Goal: Information Seeking & Learning: Compare options

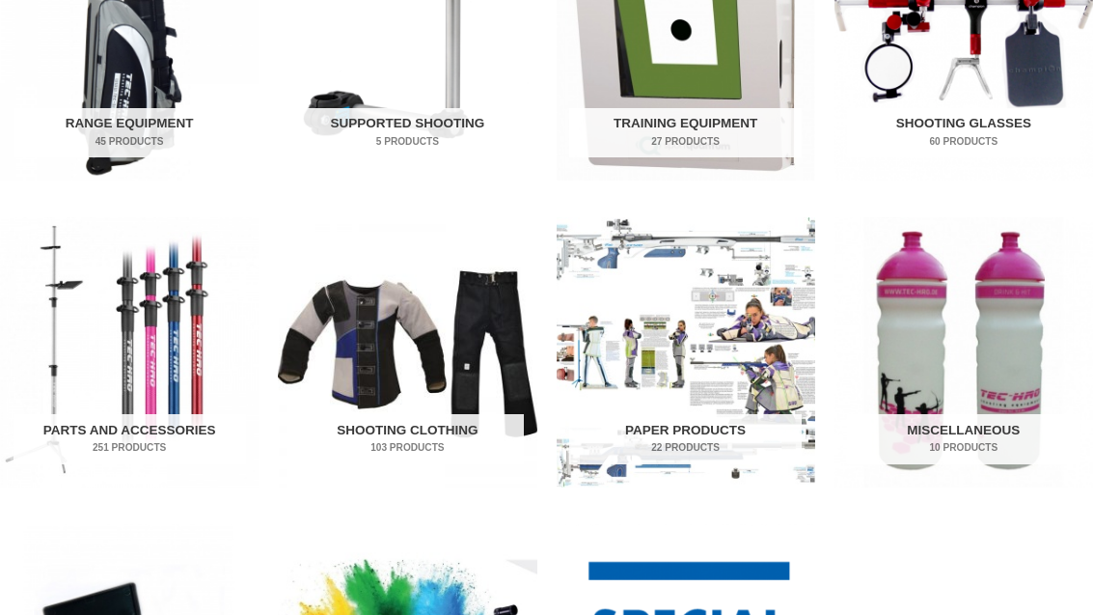
scroll to position [798, 0]
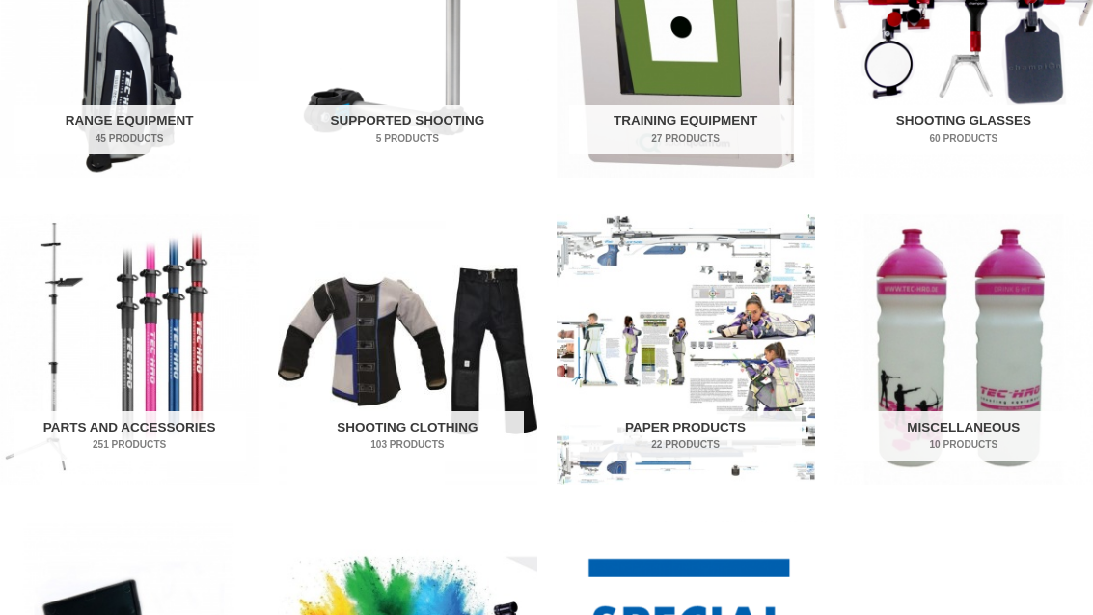
click at [343, 398] on img "Visit product category Shooting Clothing" at bounding box center [407, 349] width 259 height 270
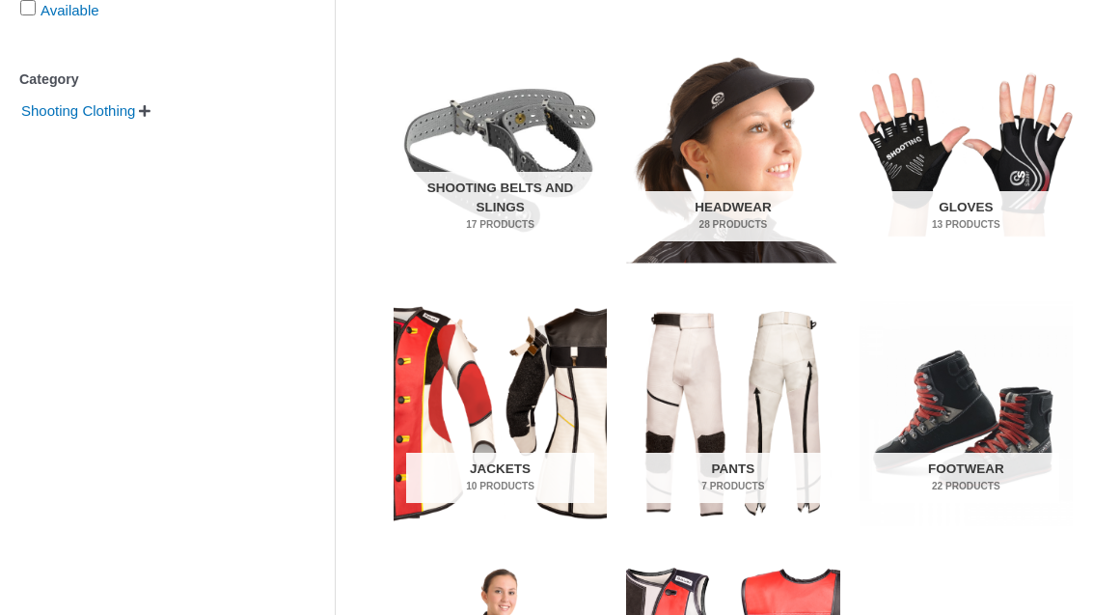
scroll to position [471, 0]
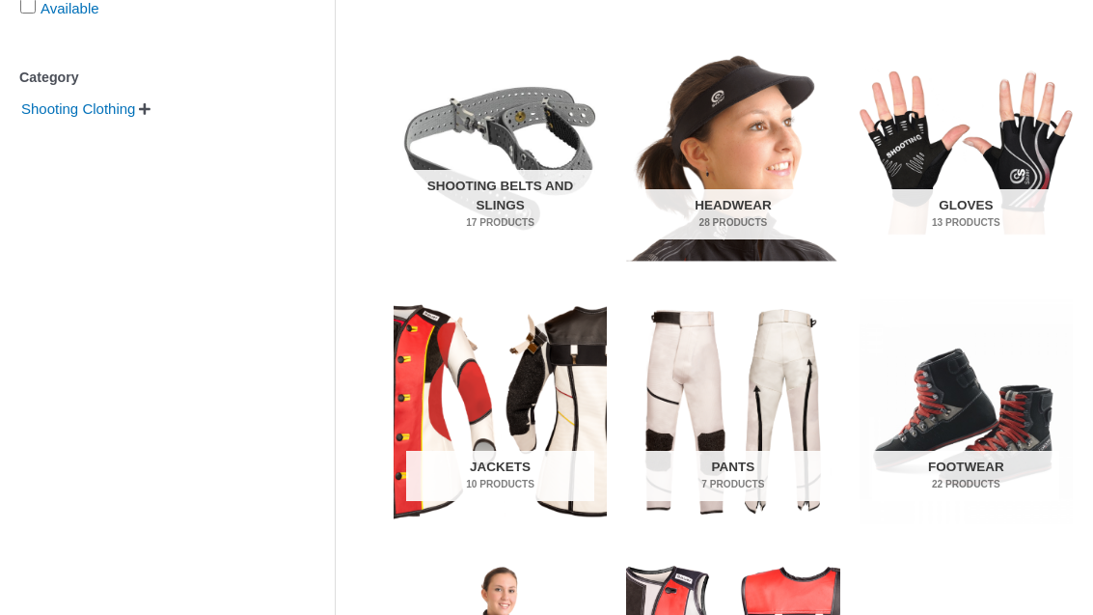
click at [1000, 417] on img "Visit product category Footwear" at bounding box center [966, 411] width 213 height 225
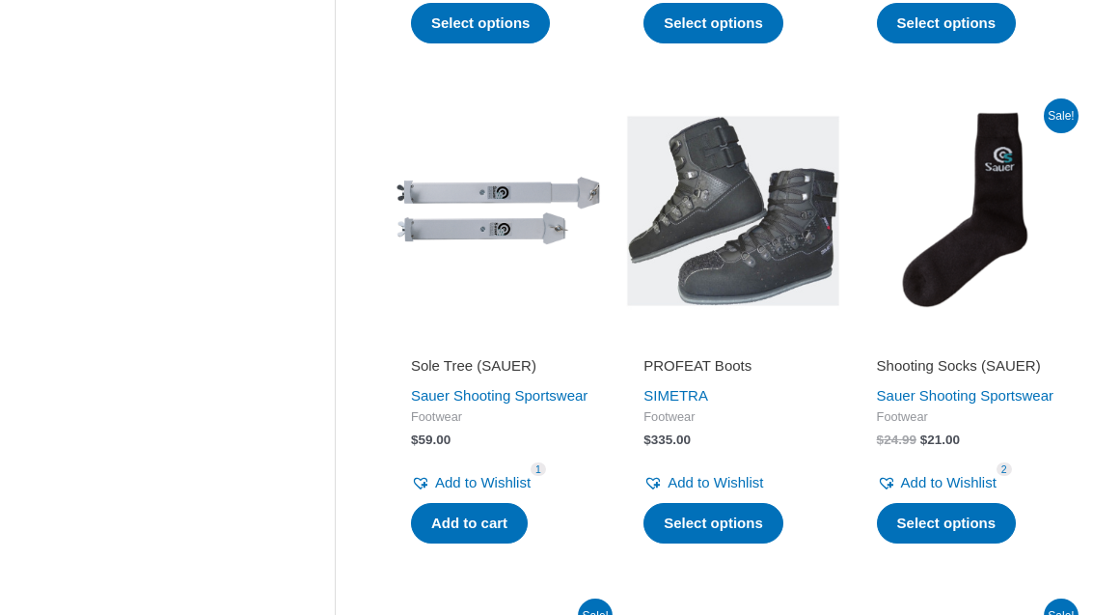
scroll to position [1952, 0]
click at [734, 297] on img at bounding box center [732, 210] width 213 height 213
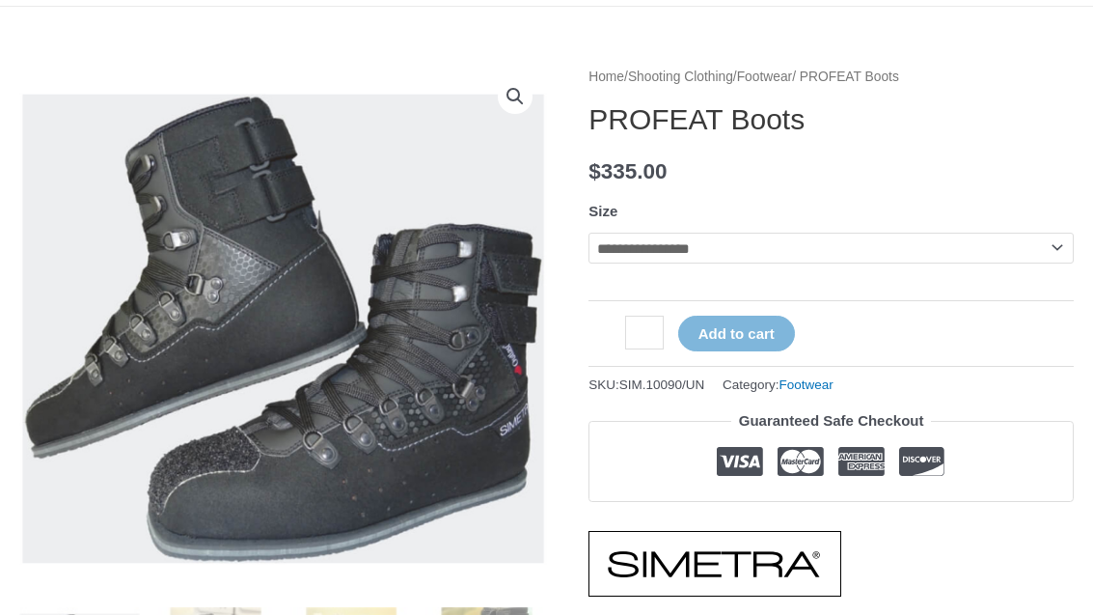
scroll to position [167, 0]
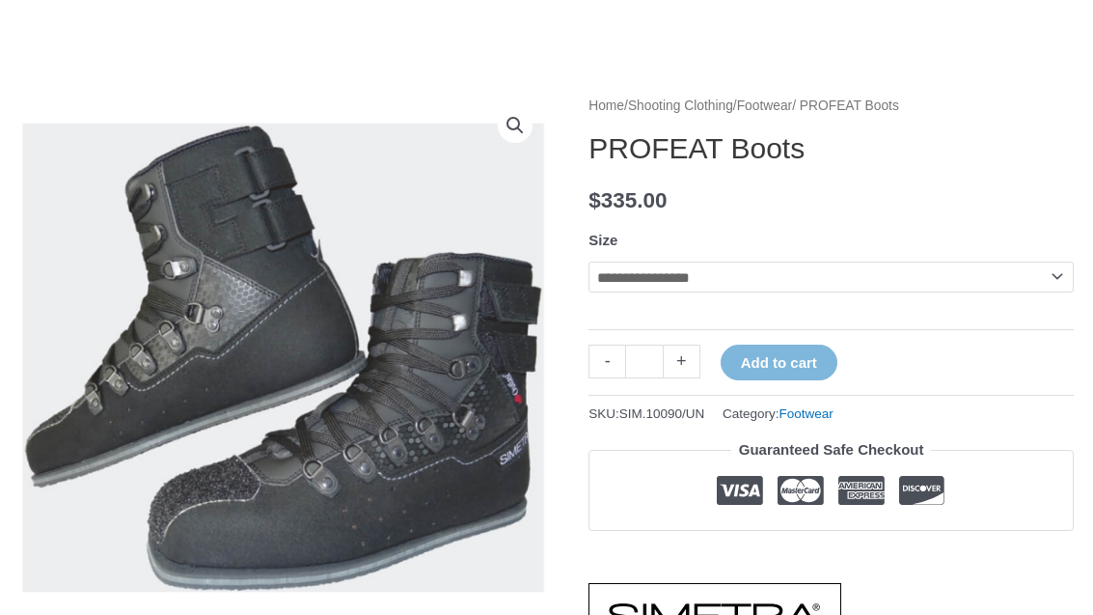
click at [1018, 281] on select "**********" at bounding box center [831, 276] width 485 height 31
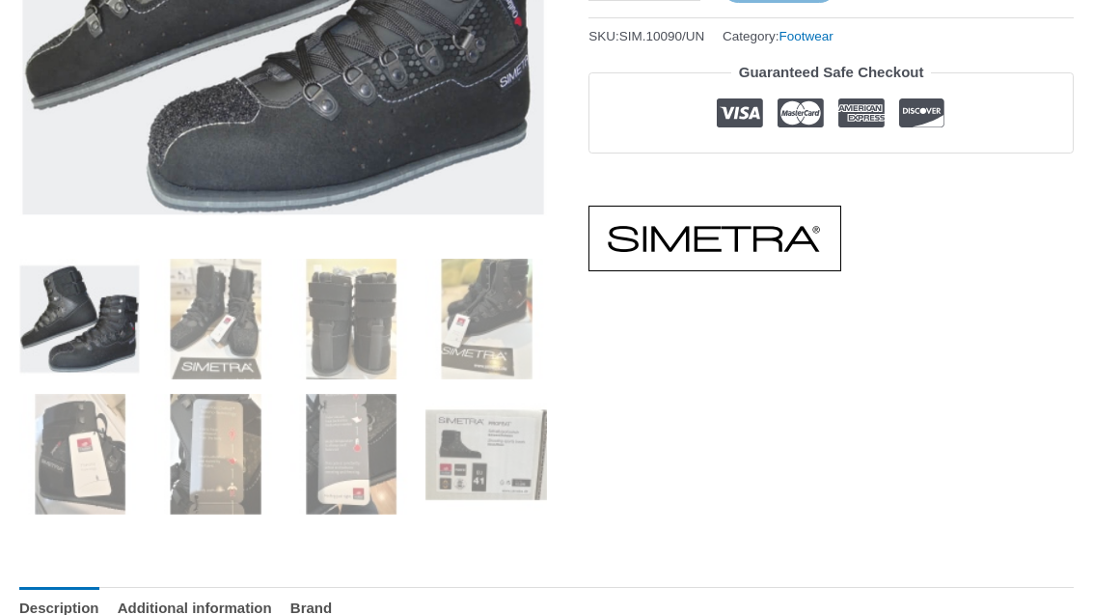
scroll to position [539, 0]
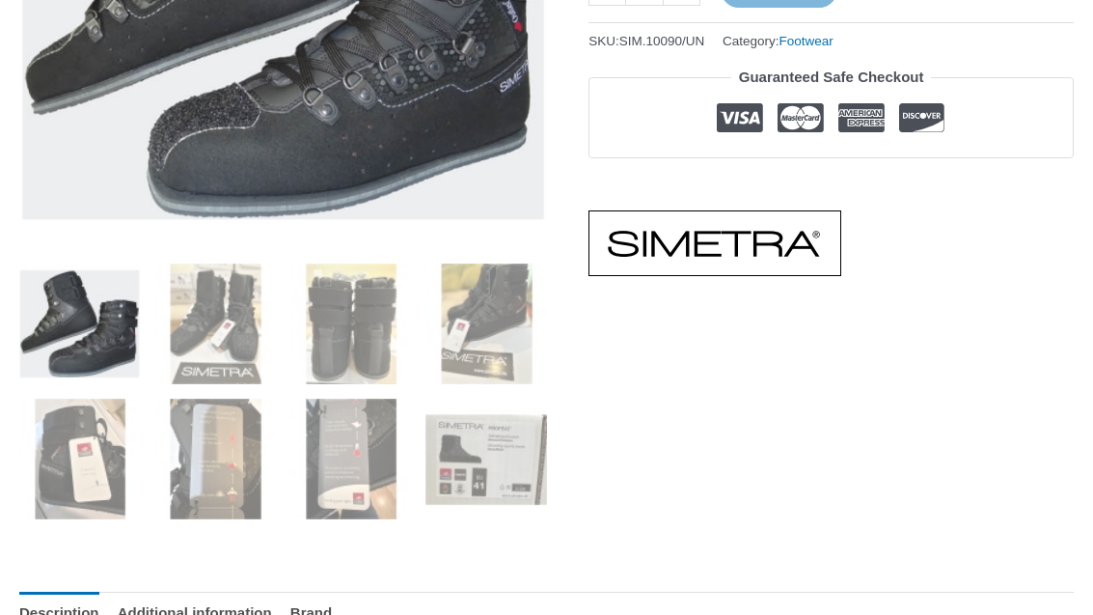
click at [130, 96] on img at bounding box center [501, 203] width 965 height 965
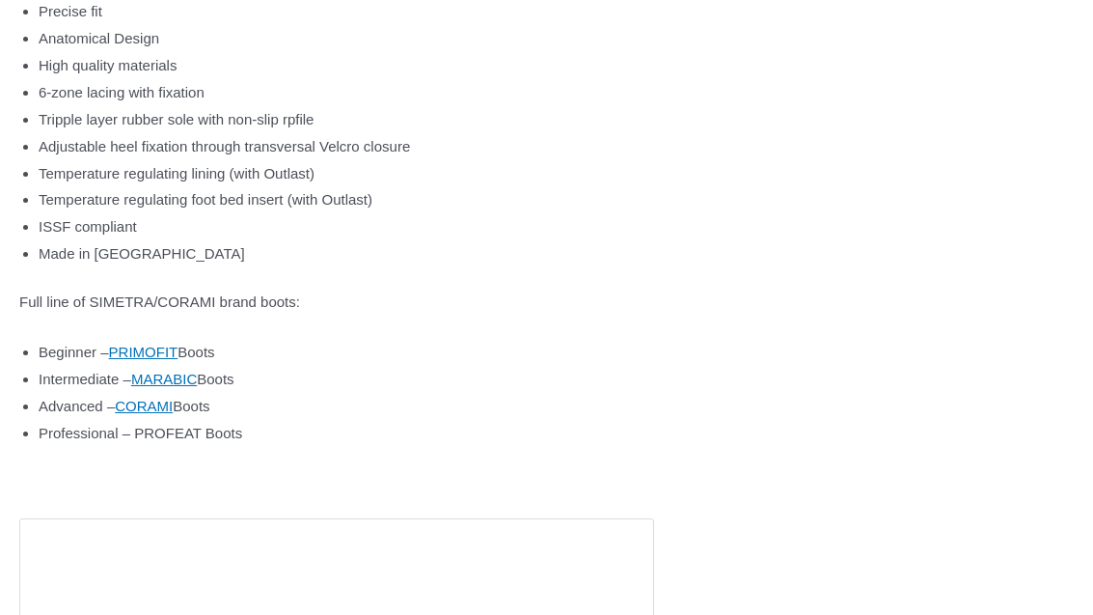
scroll to position [1409, 0]
click at [167, 397] on link "CORAMI" at bounding box center [144, 405] width 58 height 16
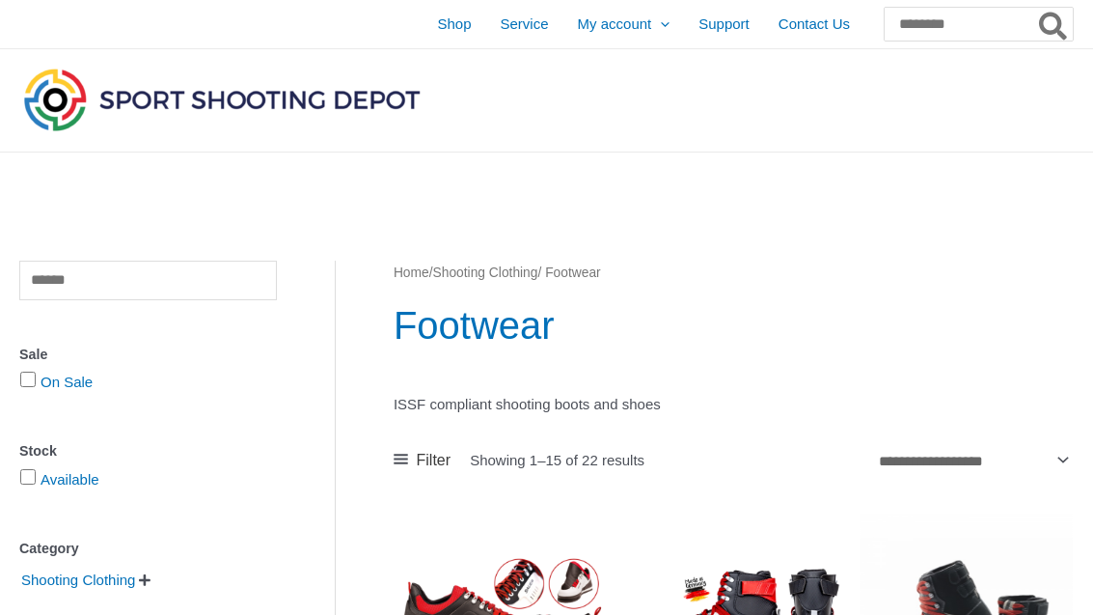
scroll to position [1952, 0]
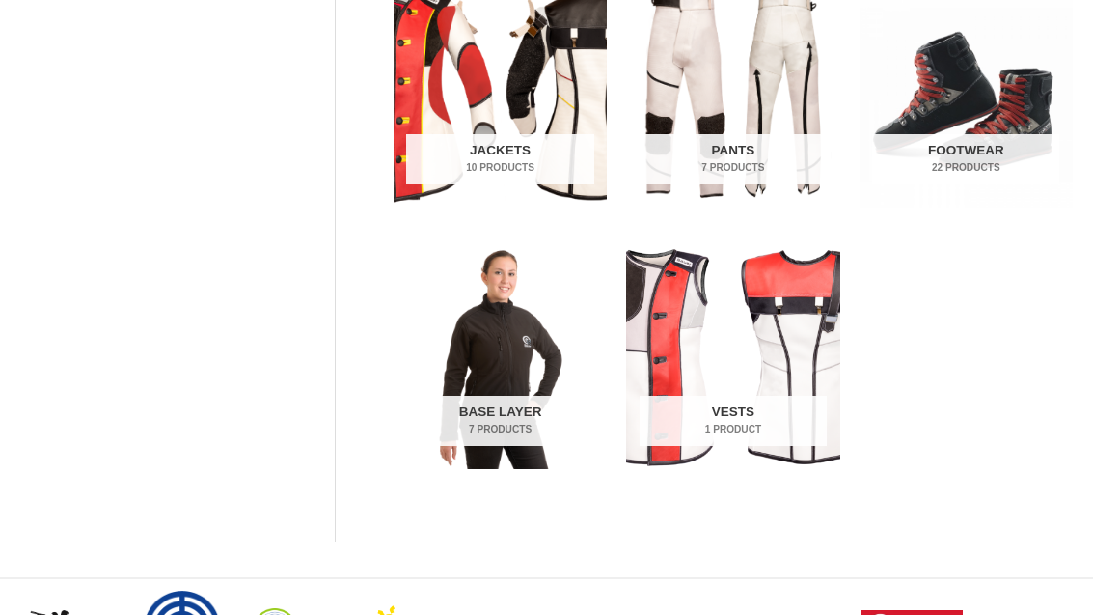
scroll to position [802, 0]
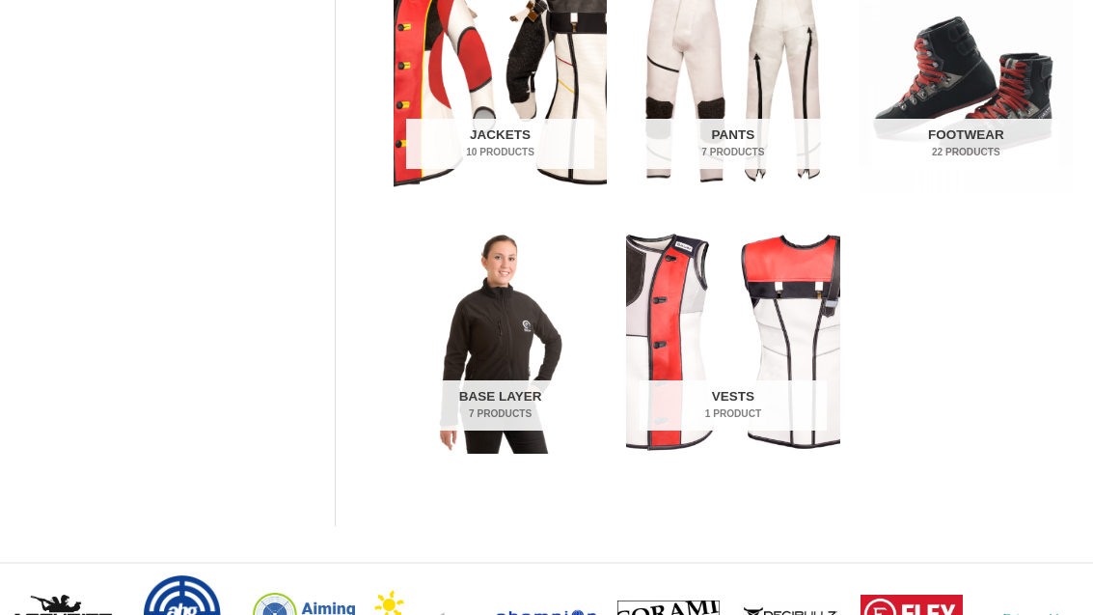
click at [467, 366] on img "Visit product category Base Layer" at bounding box center [500, 342] width 213 height 225
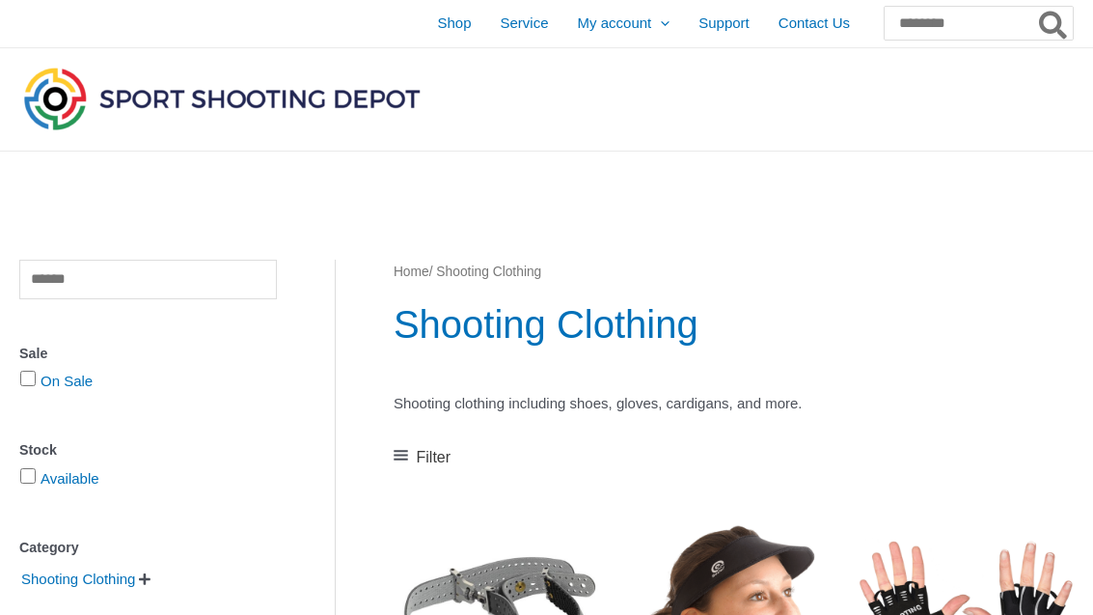
scroll to position [0, 0]
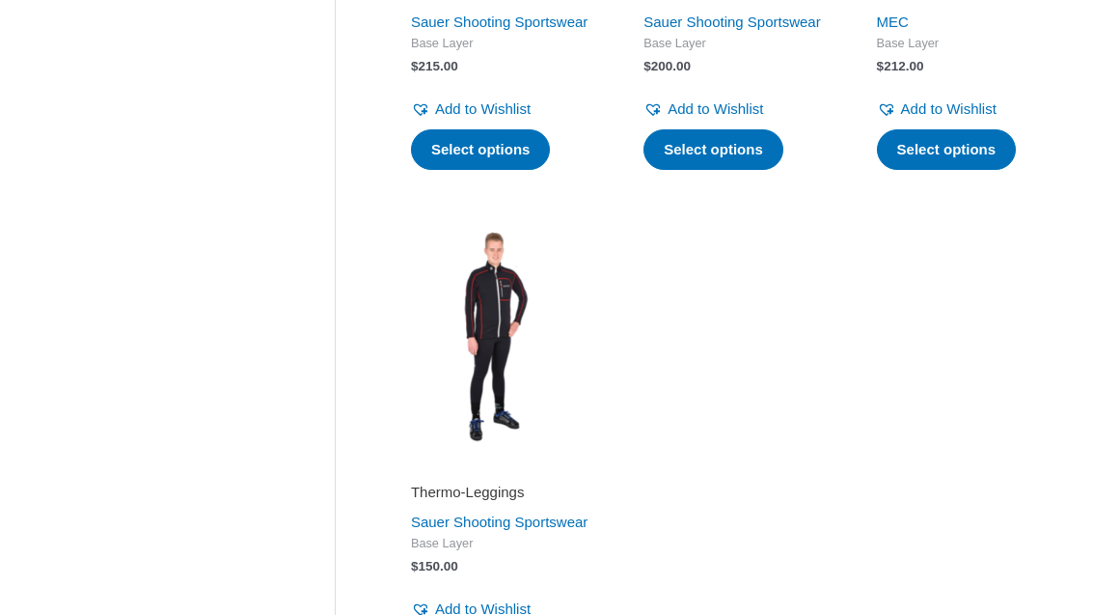
scroll to position [1246, 0]
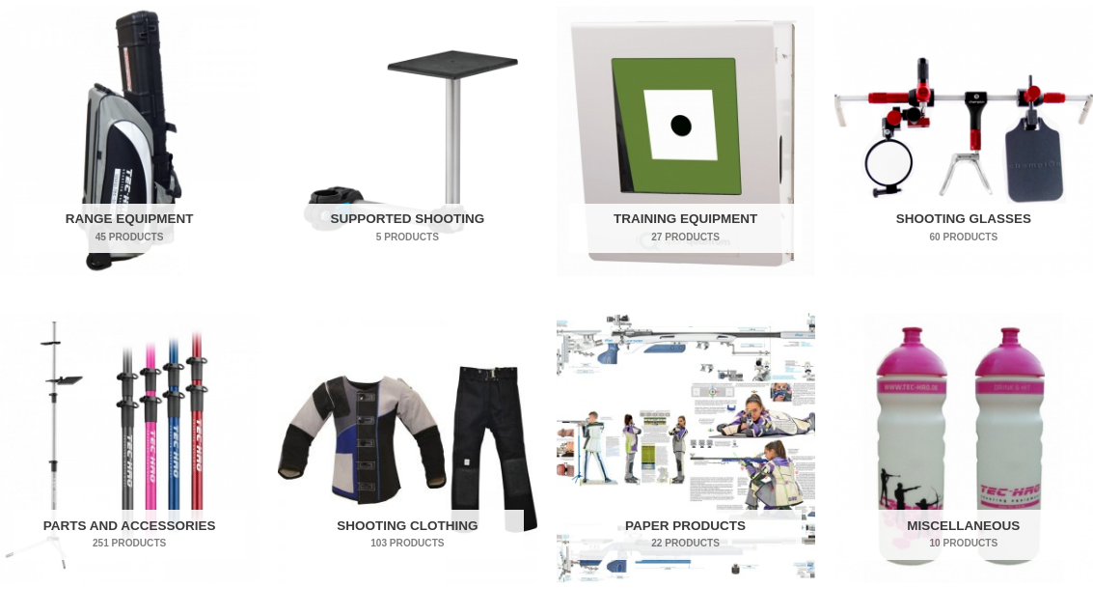
scroll to position [698, 0]
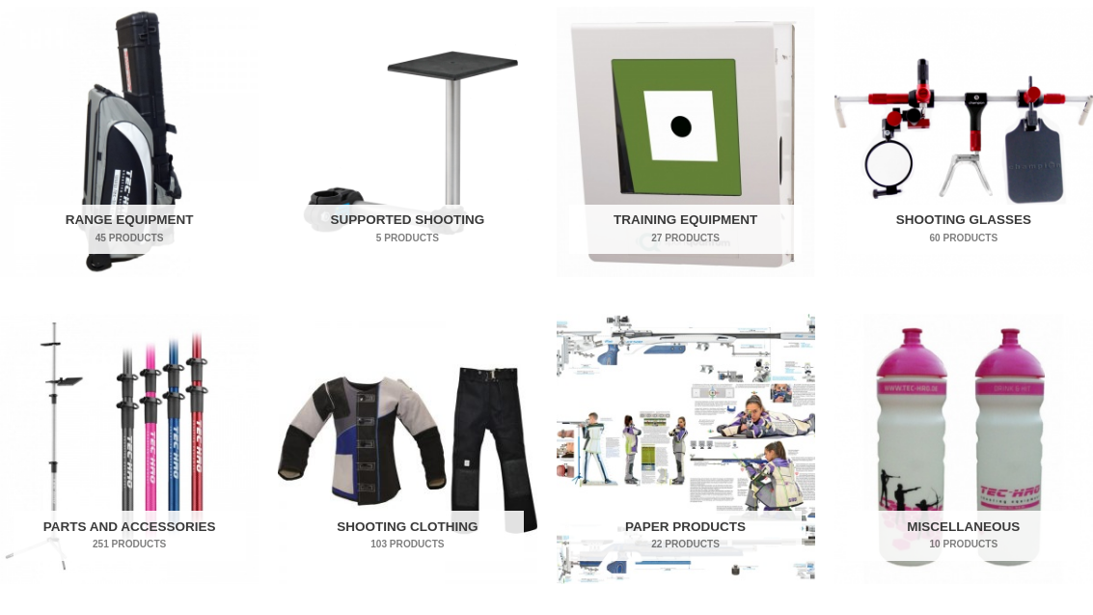
click at [70, 203] on img "Visit product category Range Equipment" at bounding box center [129, 142] width 259 height 270
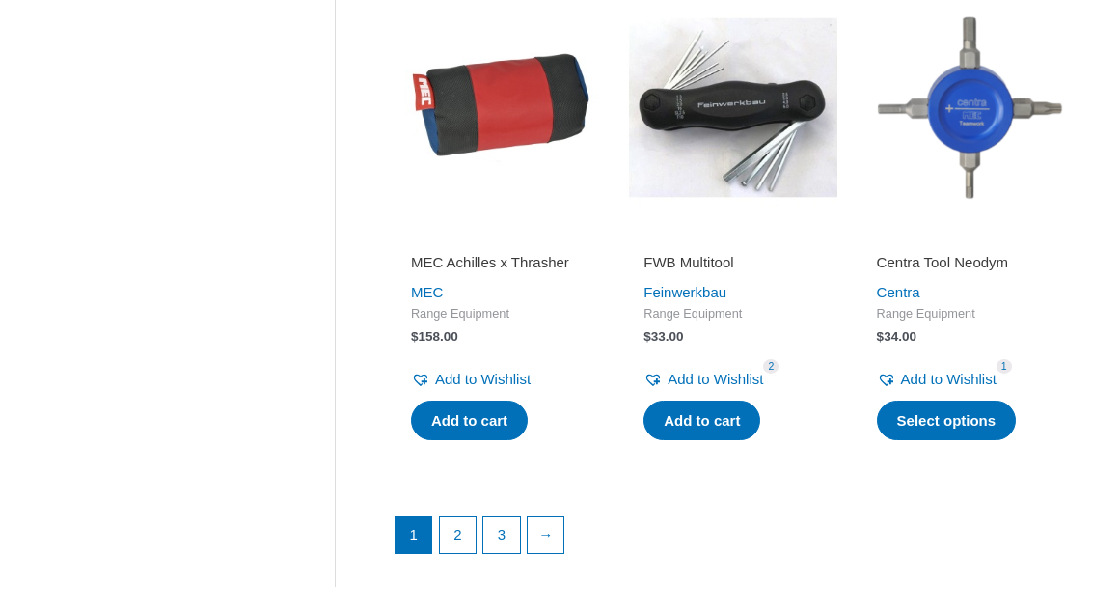
scroll to position [2655, 0]
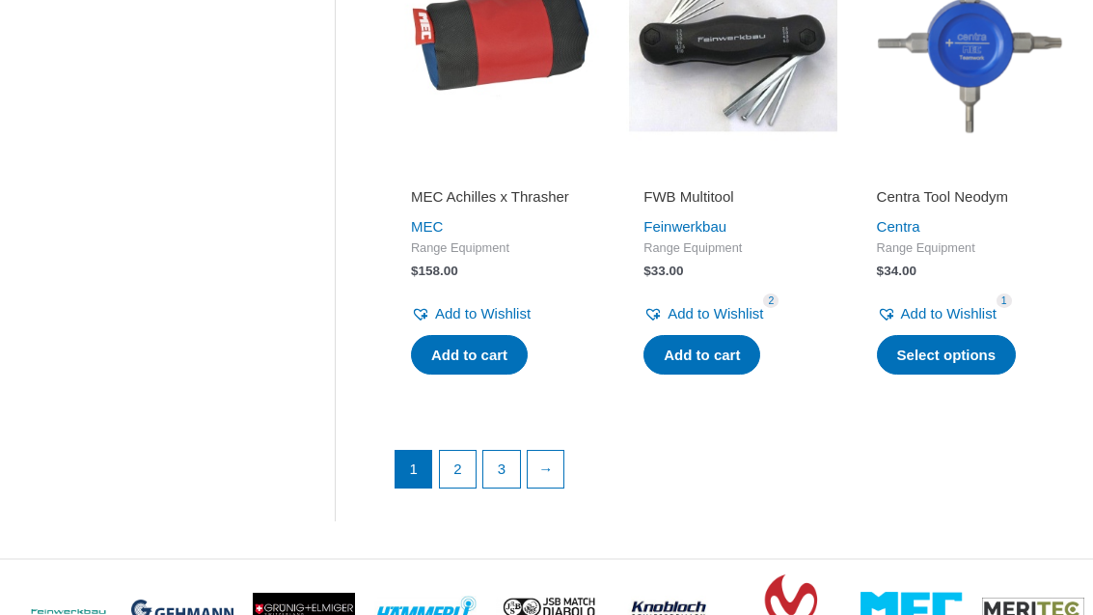
click at [564, 452] on link "→" at bounding box center [546, 470] width 37 height 37
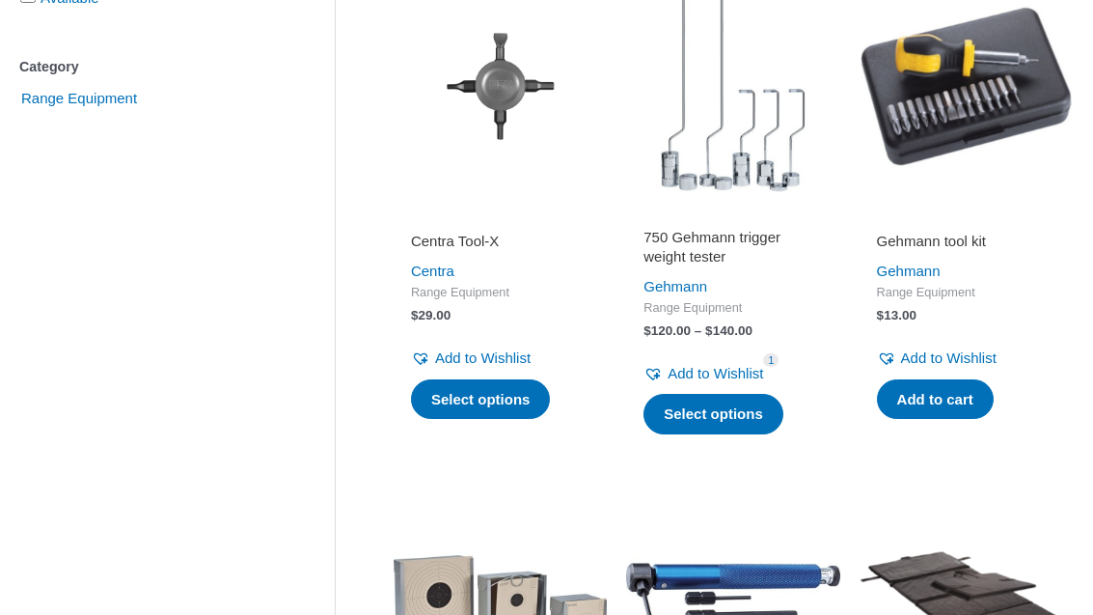
scroll to position [430, 0]
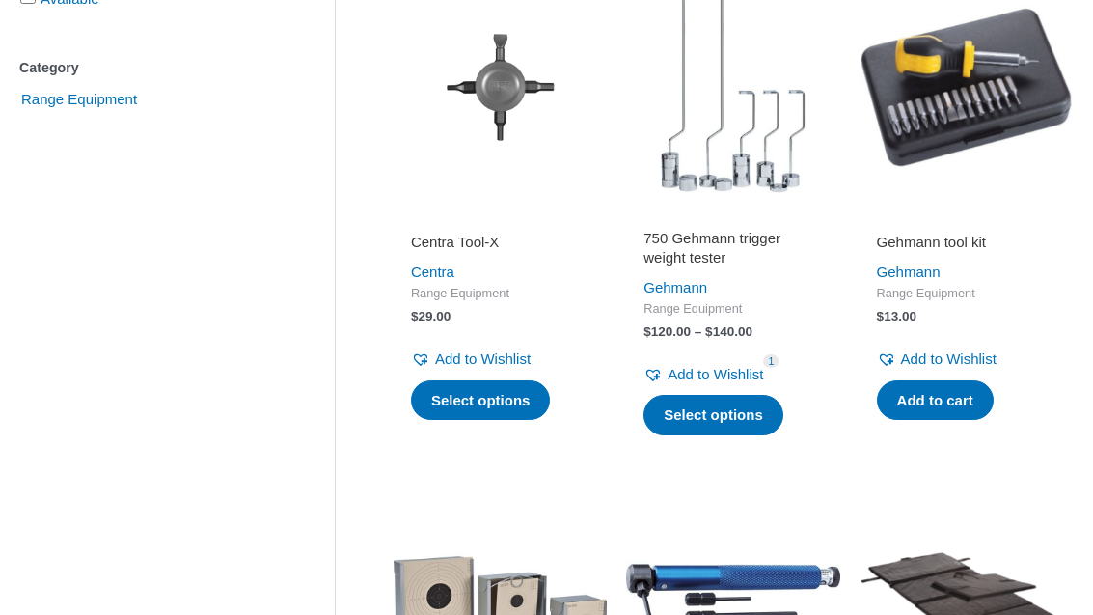
click at [739, 255] on h2 "750 Gehmann trigger weight tester" at bounding box center [732, 248] width 178 height 38
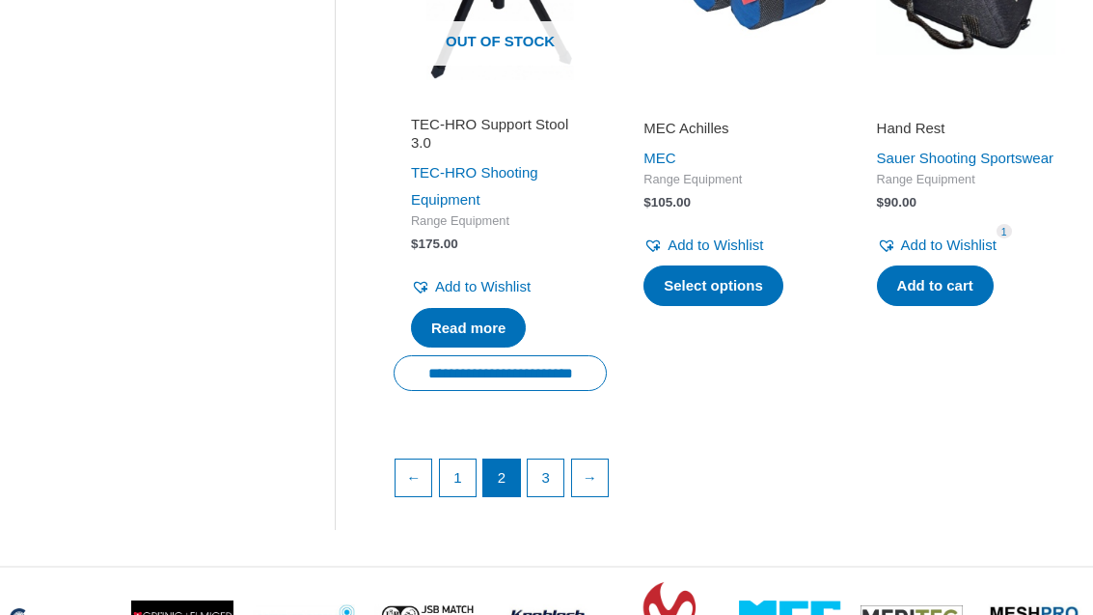
scroll to position [2807, 0]
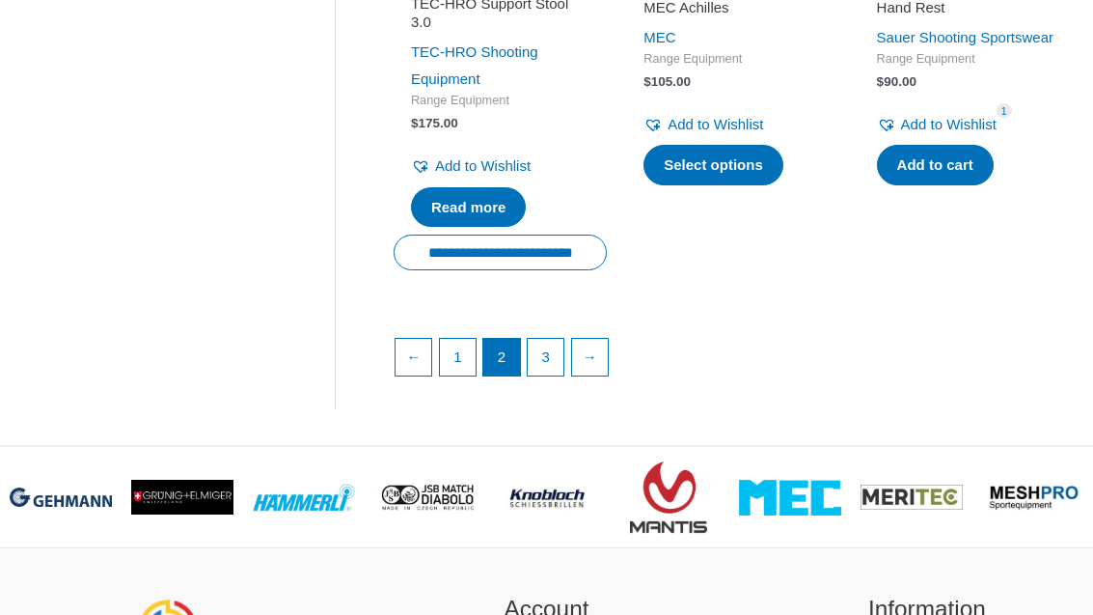
click at [608, 363] on link "→" at bounding box center [590, 358] width 37 height 37
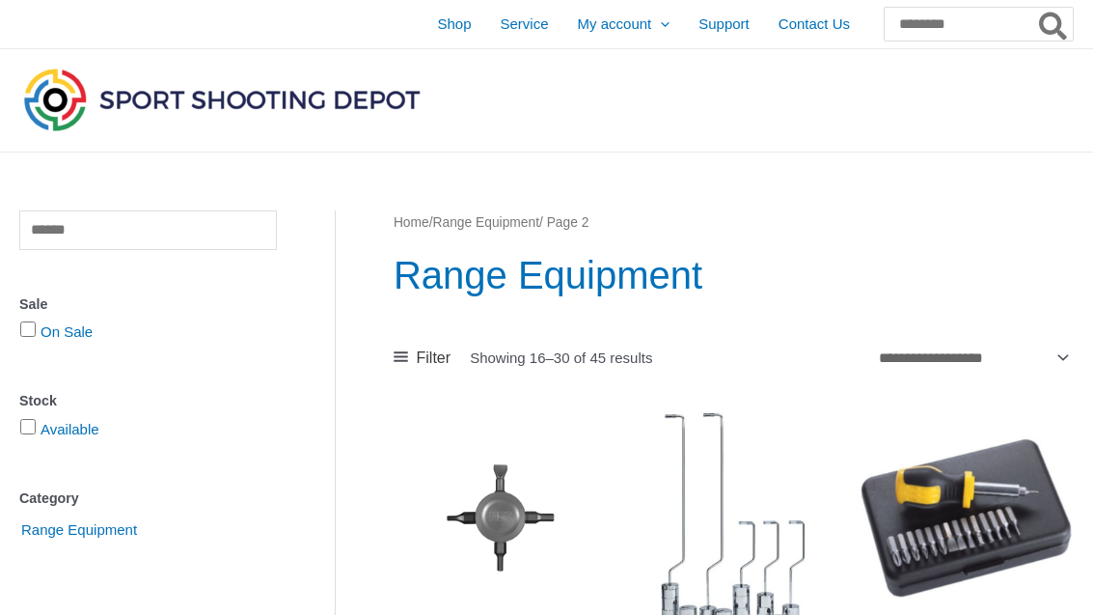
scroll to position [2870, 0]
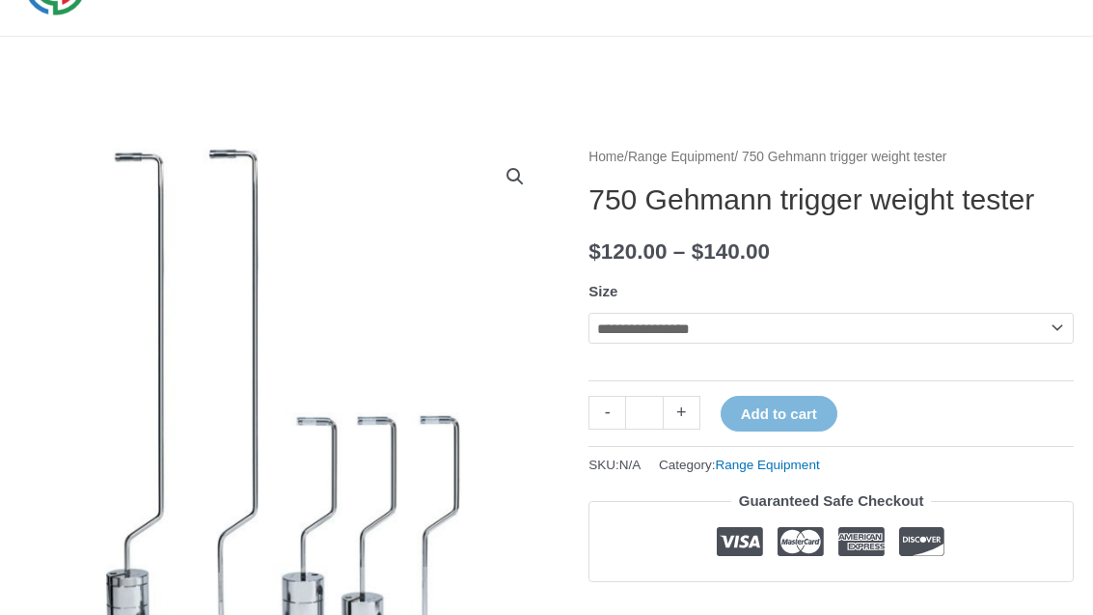
click at [965, 344] on select "**********" at bounding box center [831, 329] width 485 height 31
select select "****"
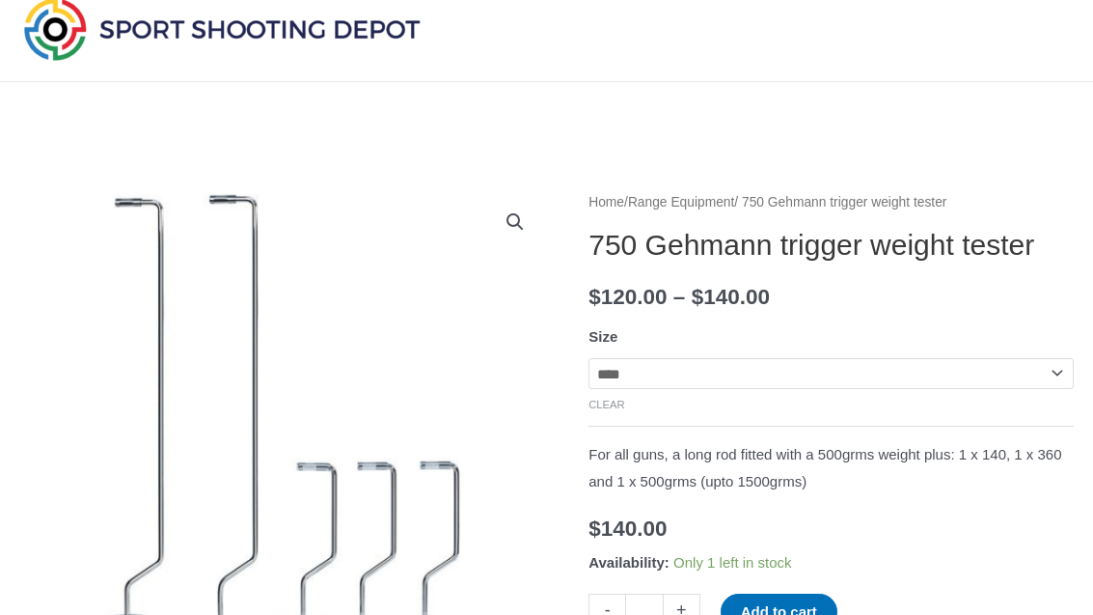
scroll to position [0, 0]
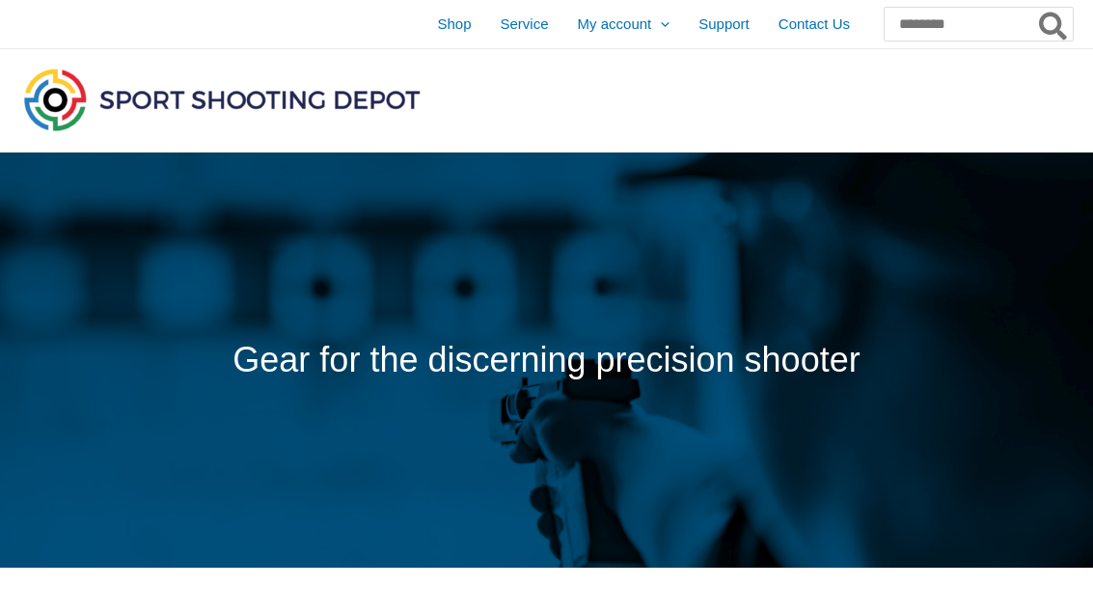
scroll to position [698, 0]
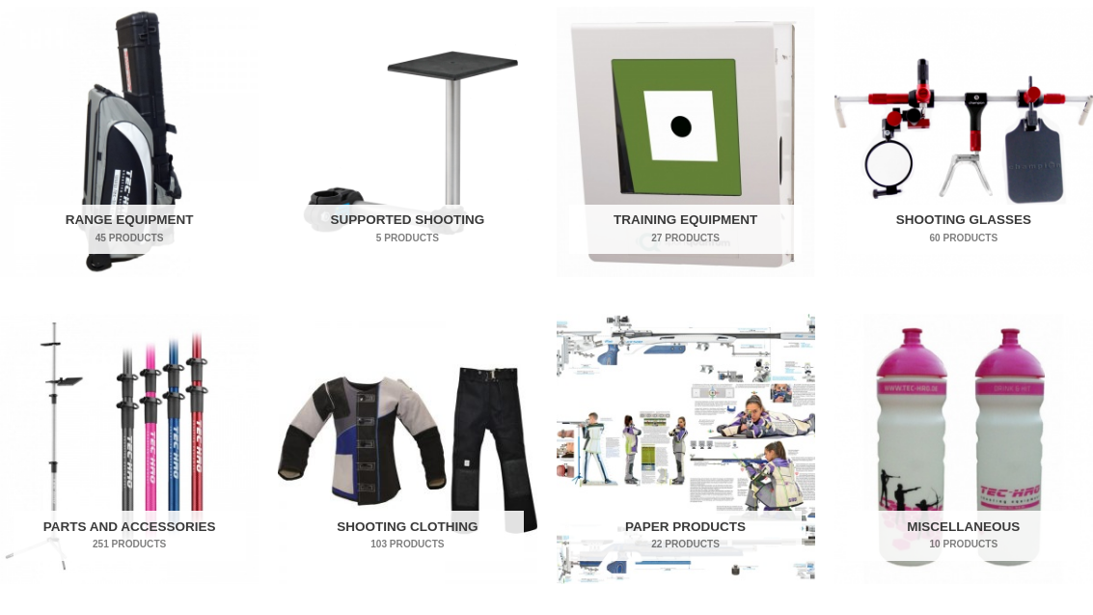
click at [336, 220] on h2 "Supported Shooting 5 Products" at bounding box center [407, 230] width 233 height 50
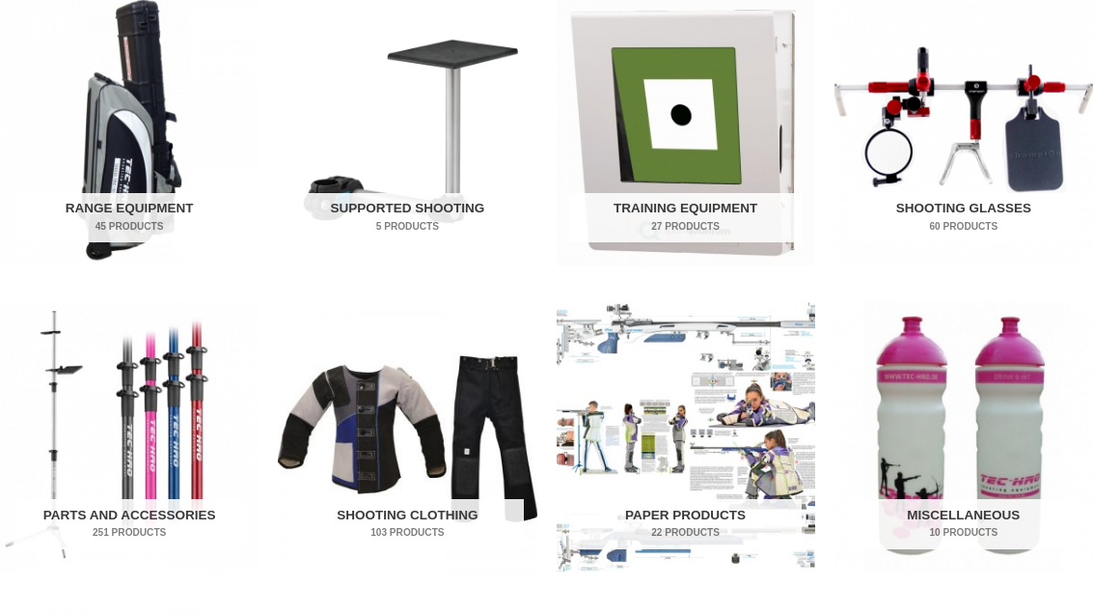
scroll to position [766, 0]
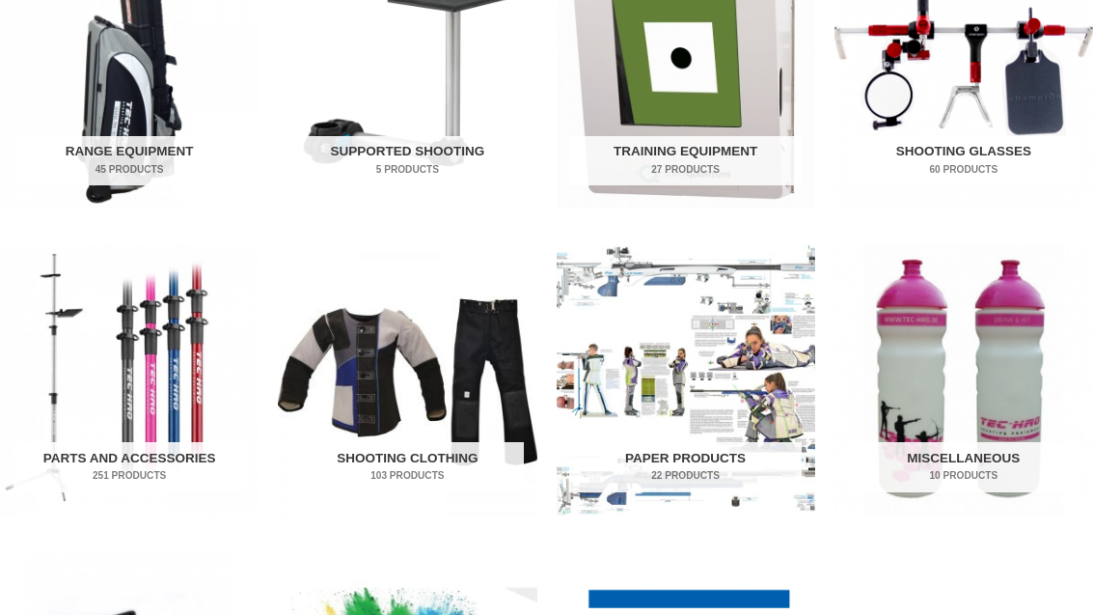
click at [128, 378] on img "Visit product category Parts and Accessories" at bounding box center [129, 381] width 259 height 270
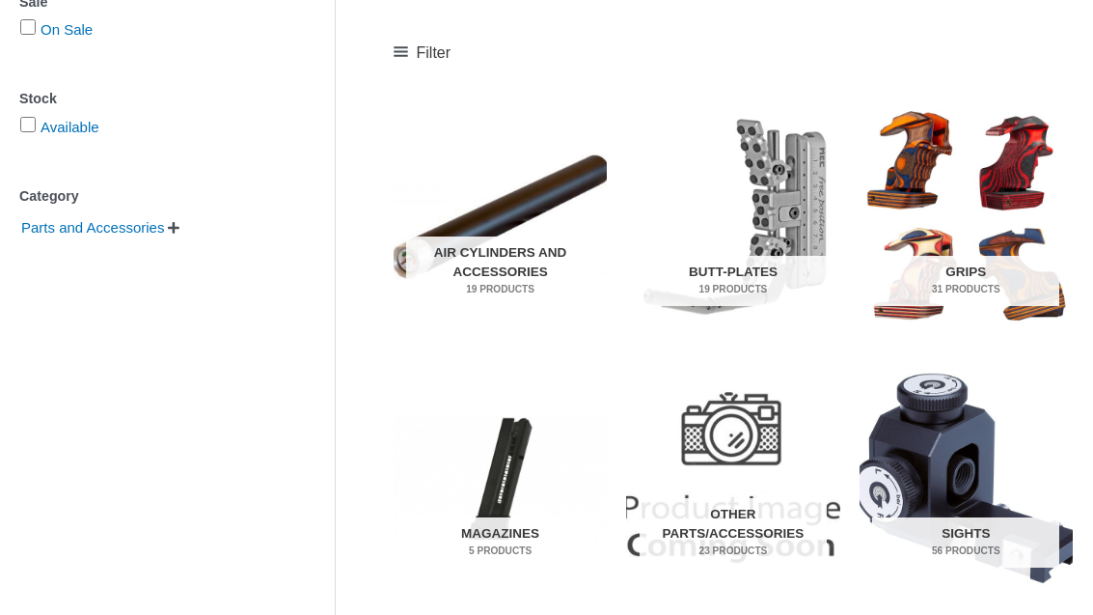
scroll to position [353, 0]
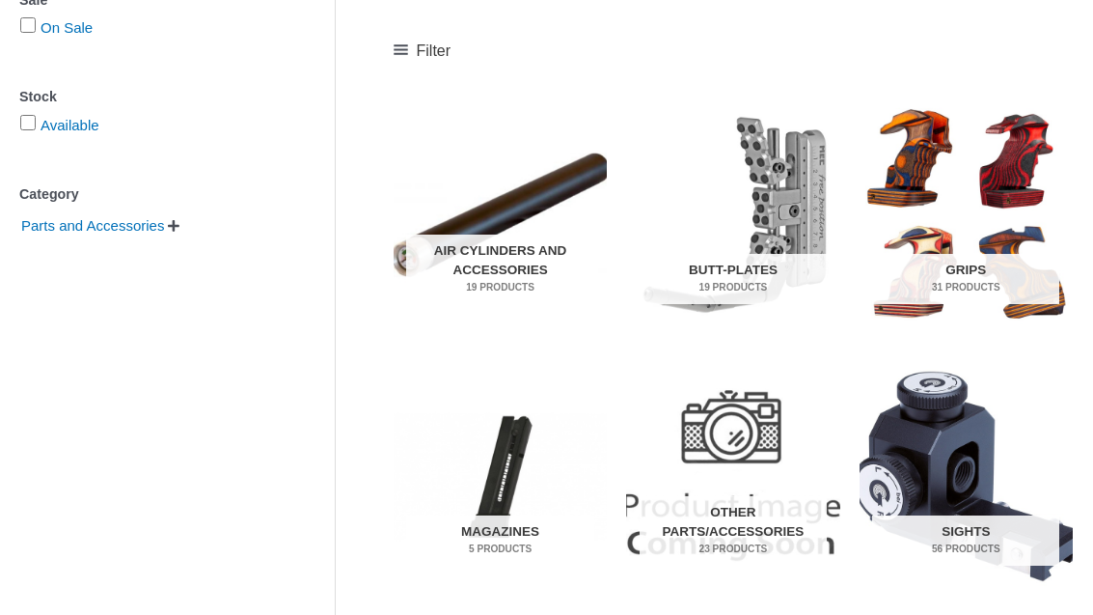
click at [765, 294] on h2 "Butt-Plates 19 Products" at bounding box center [733, 280] width 187 height 50
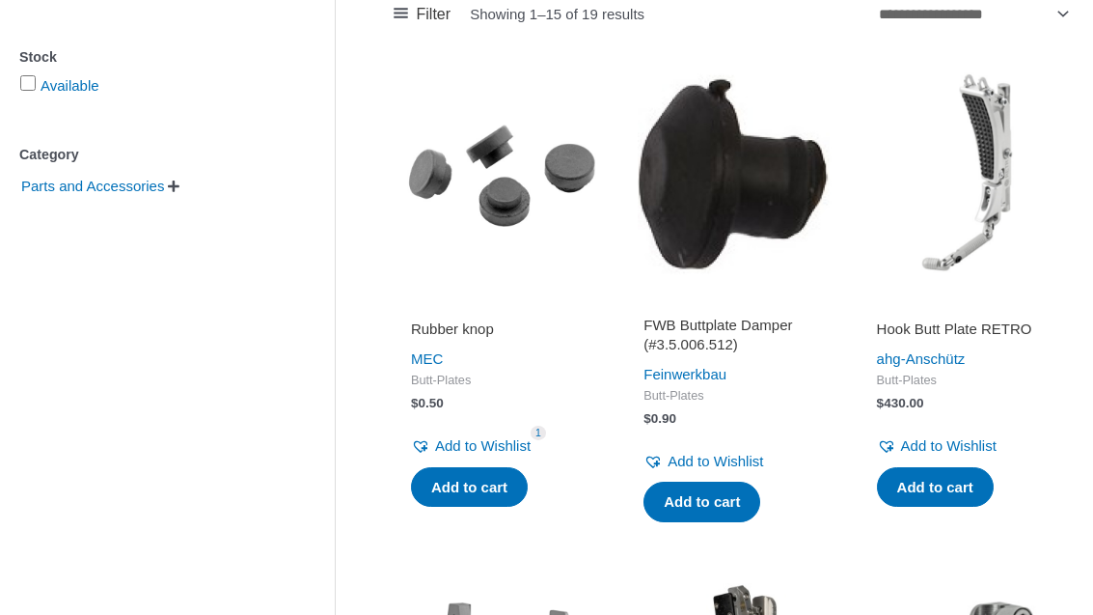
scroll to position [343, 0]
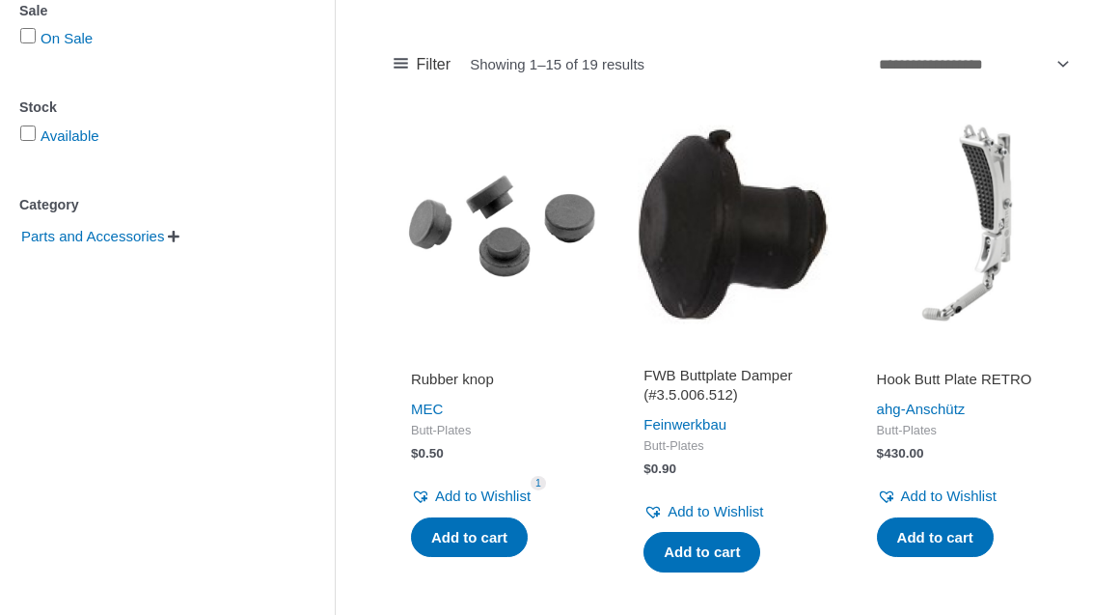
click at [1016, 266] on img at bounding box center [966, 224] width 213 height 213
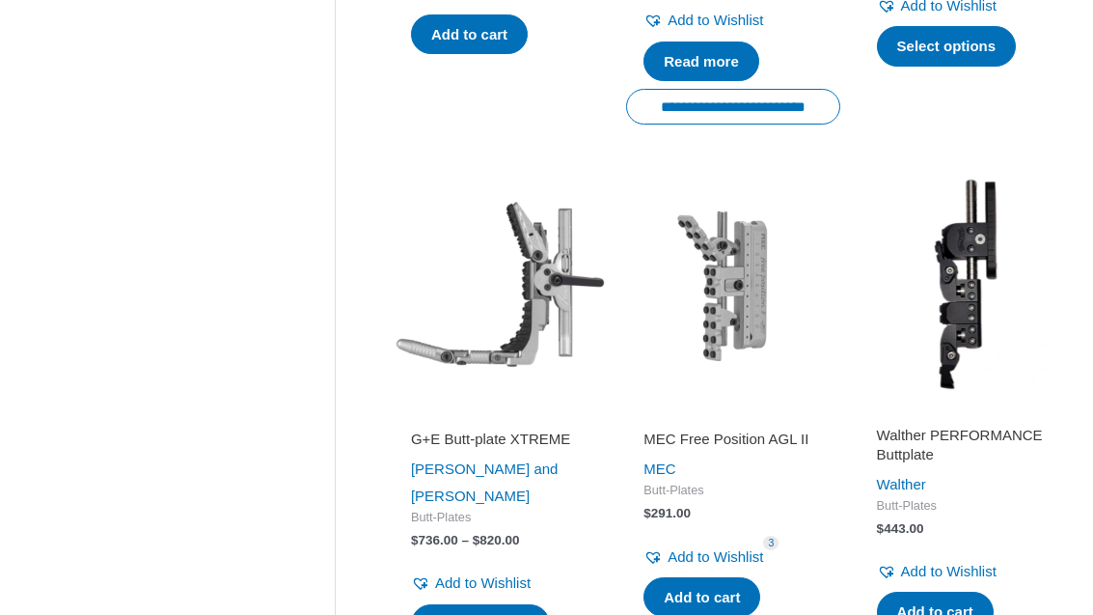
scroll to position [1927, 0]
click at [431, 429] on h2 "G+E Butt-plate XTREME" at bounding box center [500, 438] width 178 height 19
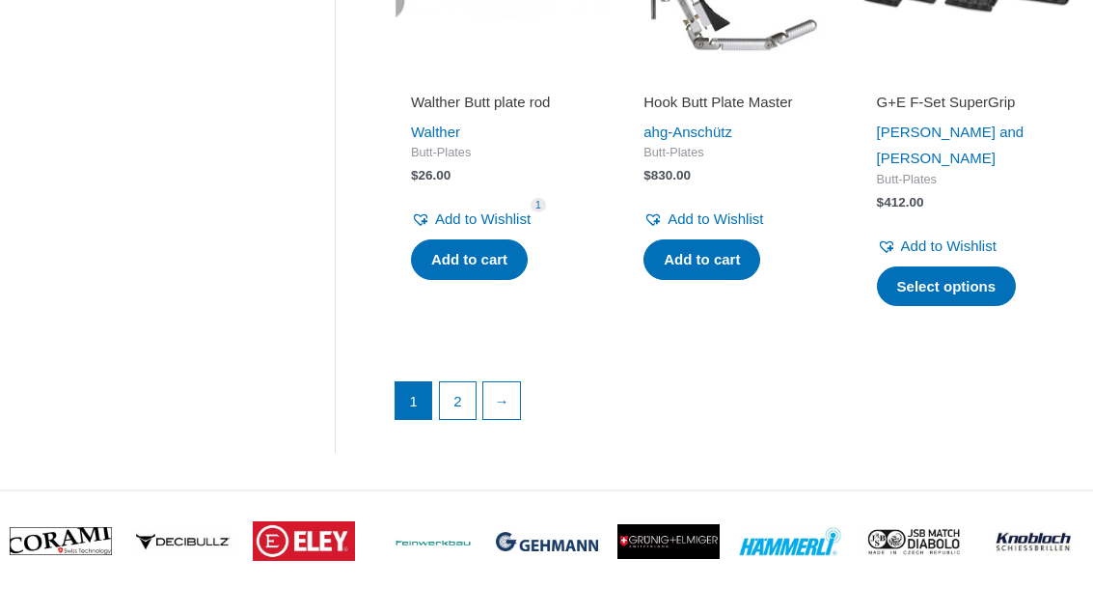
scroll to position [2789, 0]
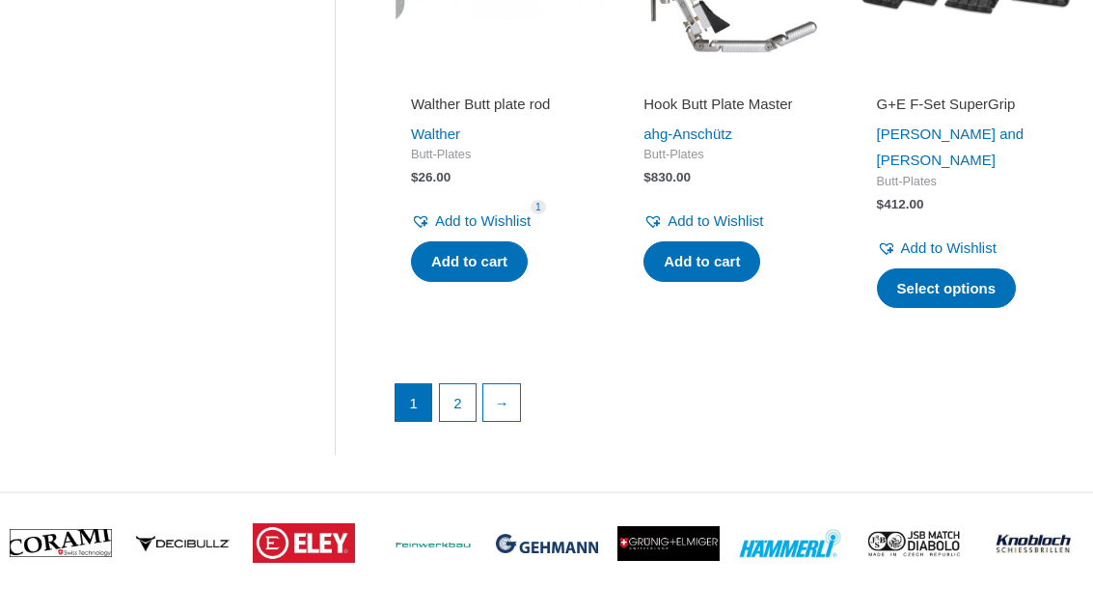
click at [459, 384] on link "2" at bounding box center [458, 402] width 37 height 37
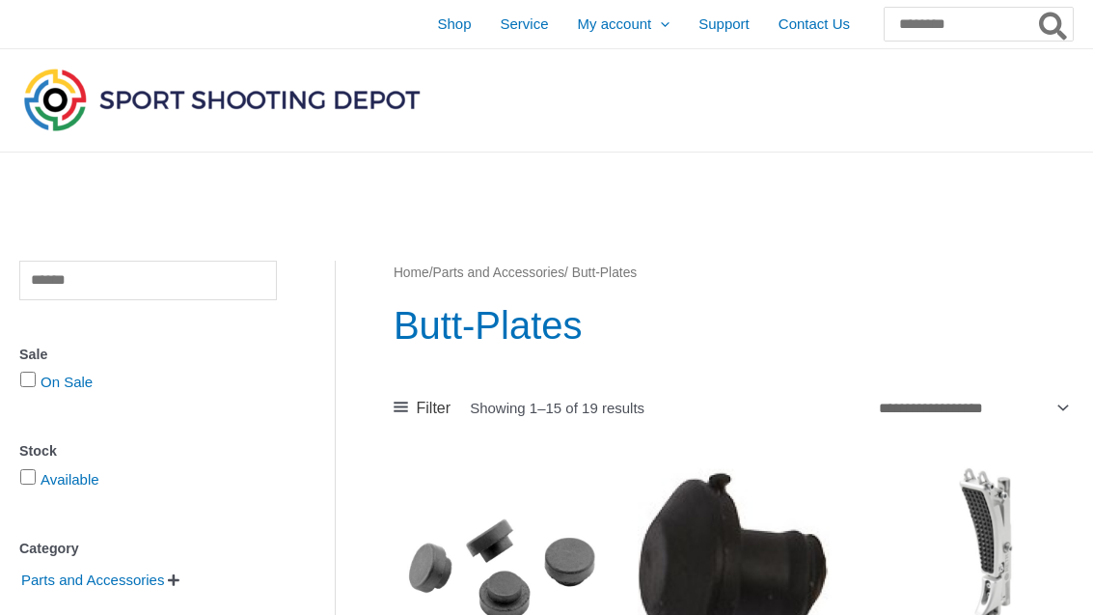
scroll to position [2851, 0]
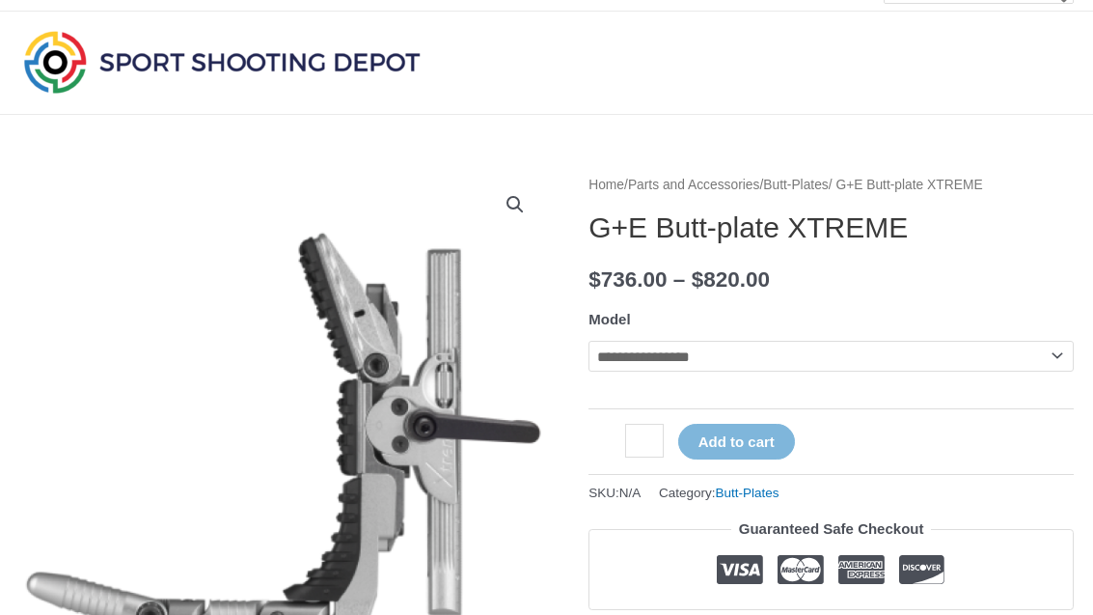
scroll to position [73, 0]
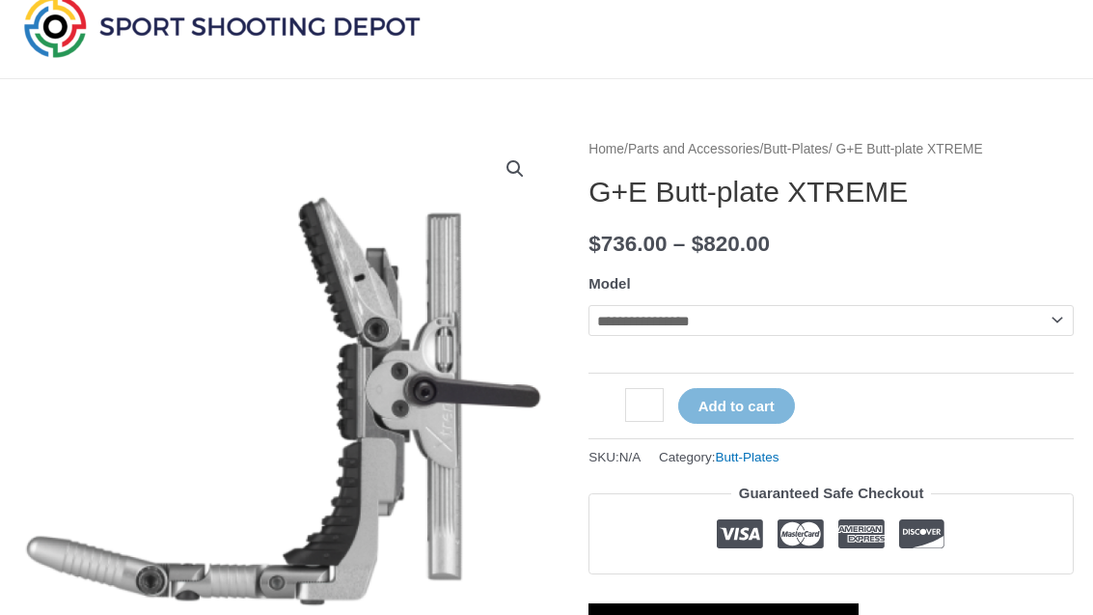
click at [930, 319] on select "**********" at bounding box center [831, 320] width 485 height 31
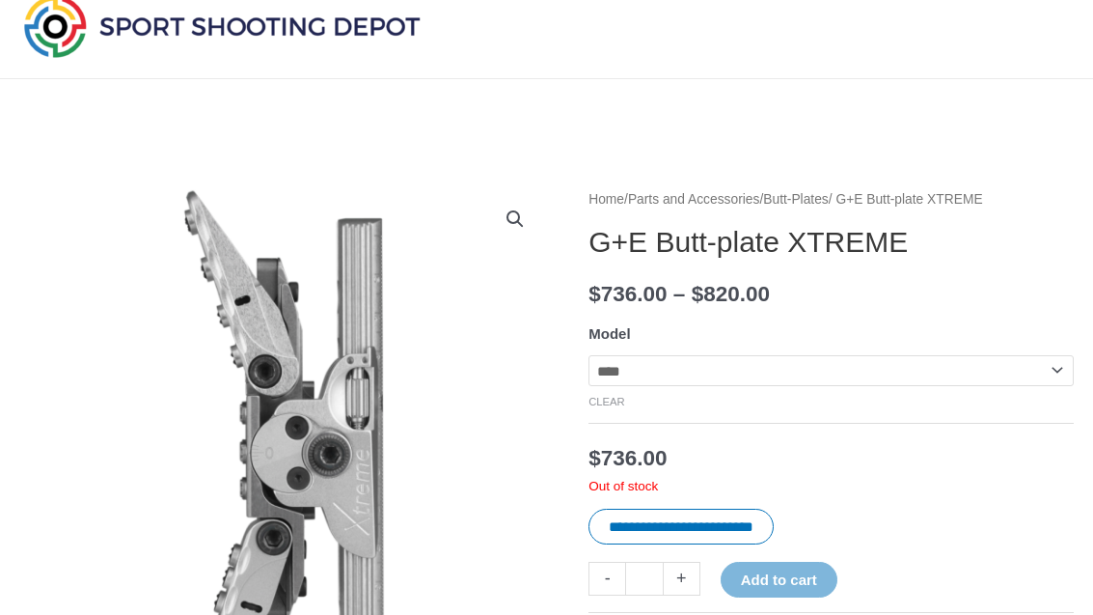
click at [900, 365] on select "**********" at bounding box center [831, 370] width 485 height 31
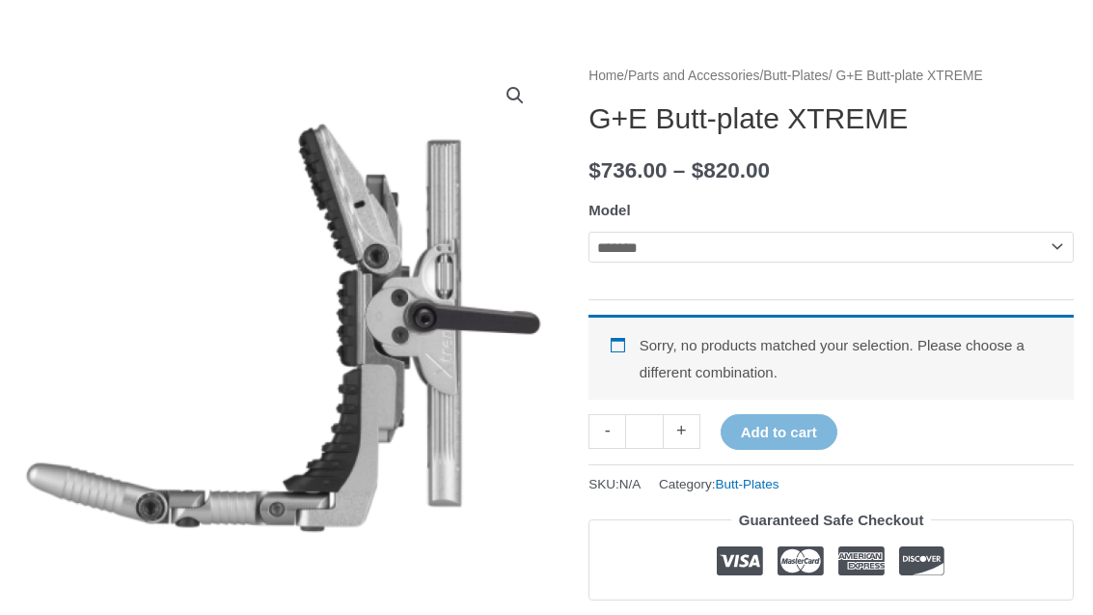
scroll to position [205, 0]
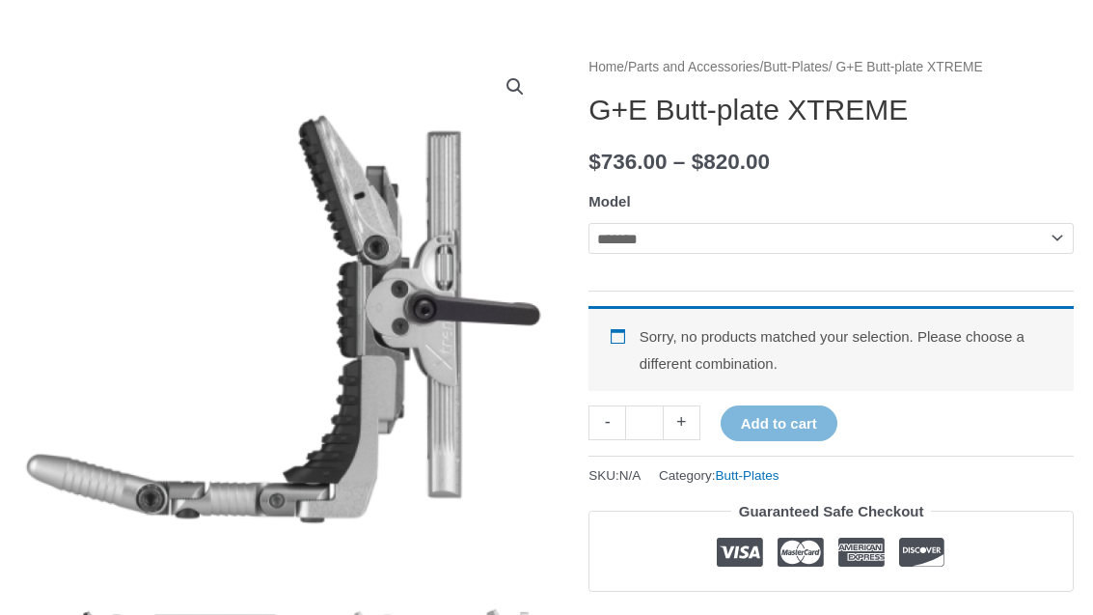
click at [996, 250] on select "**********" at bounding box center [831, 239] width 485 height 31
click at [947, 252] on select "**********" at bounding box center [831, 238] width 485 height 31
select select "******"
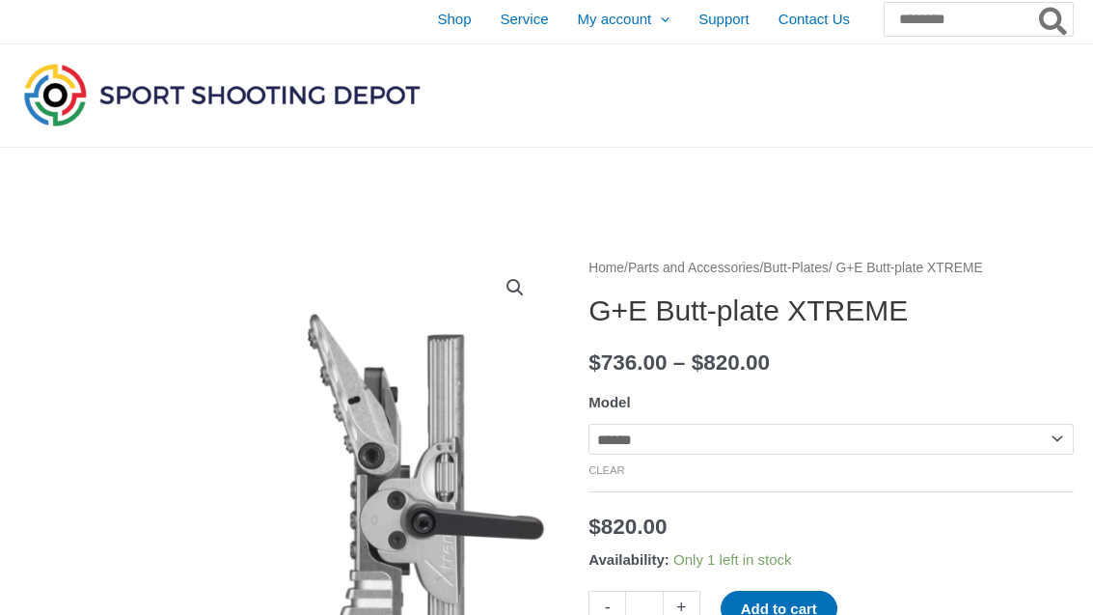
scroll to position [0, 0]
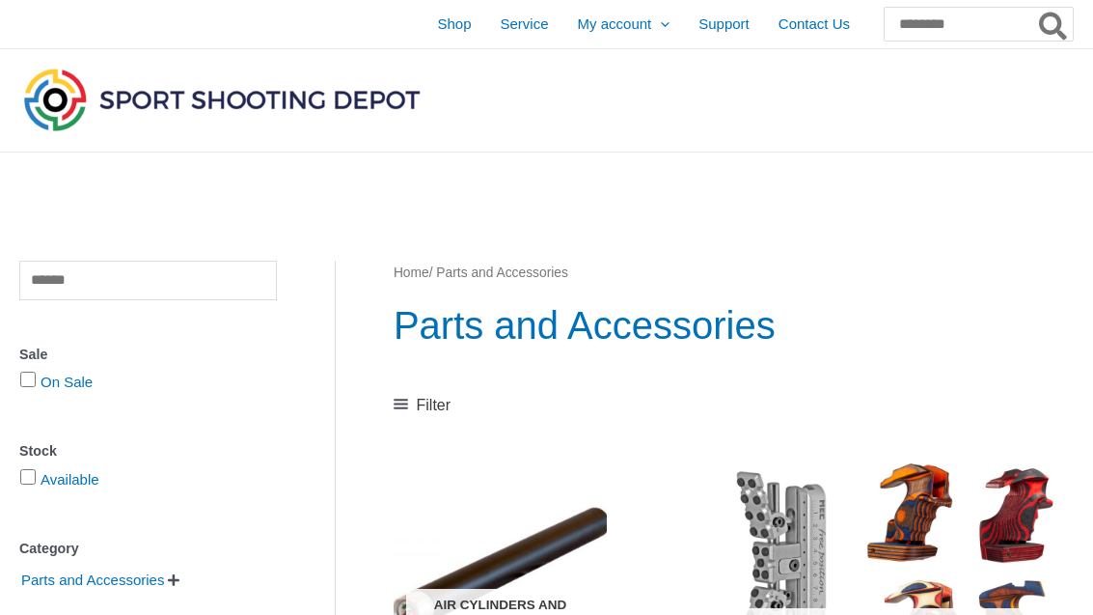
scroll to position [416, 0]
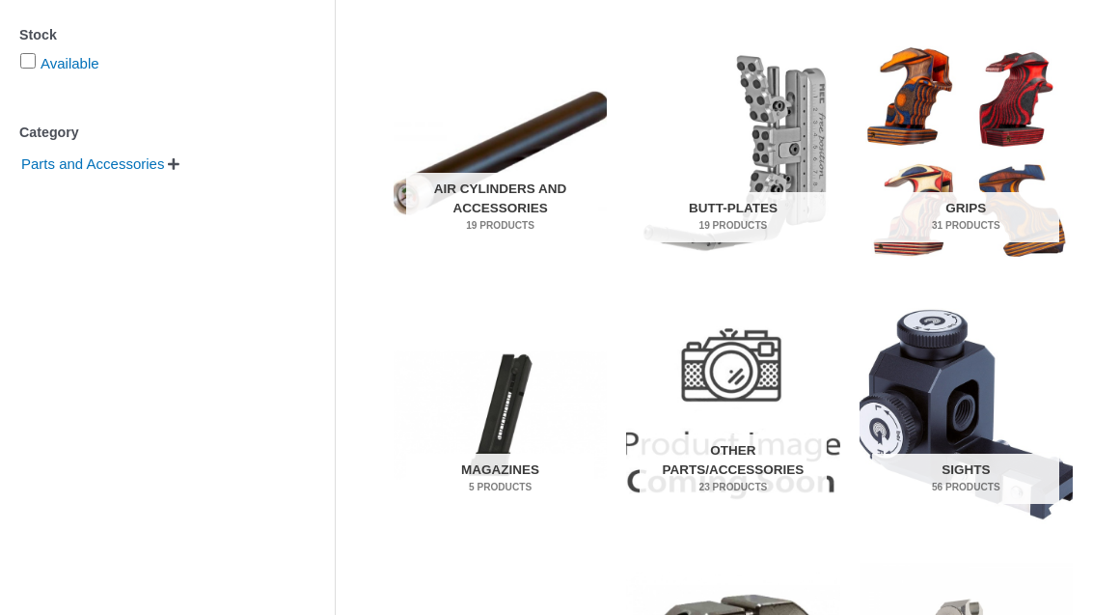
click at [964, 190] on img "Visit product category Grips" at bounding box center [966, 153] width 213 height 225
click at [965, 205] on h2 "Grips 31 Products" at bounding box center [965, 217] width 187 height 50
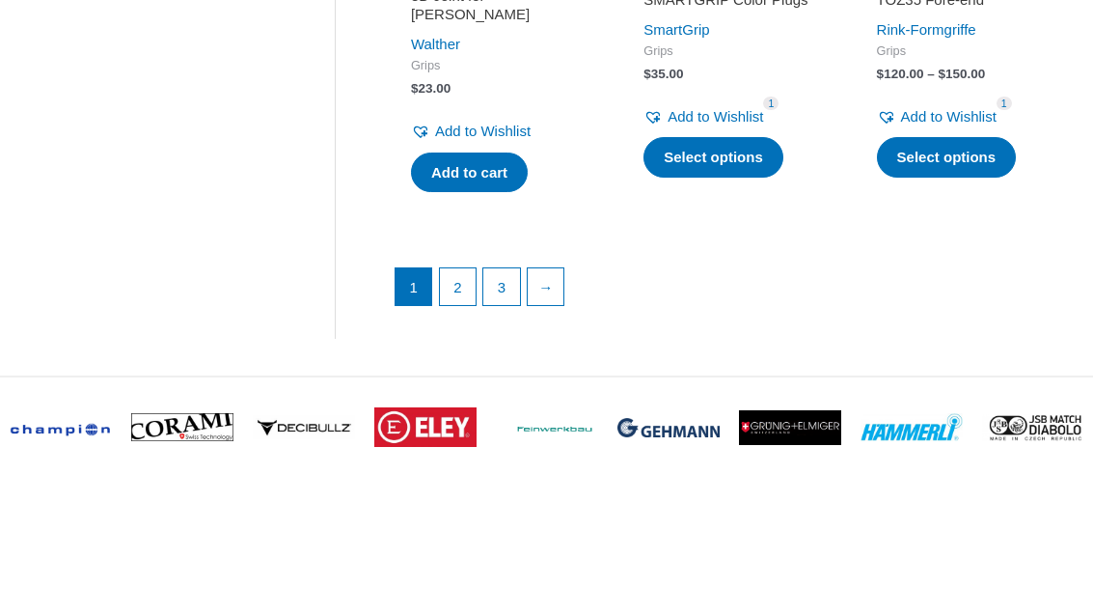
scroll to position [2768, 0]
click at [455, 286] on link "2" at bounding box center [458, 286] width 37 height 37
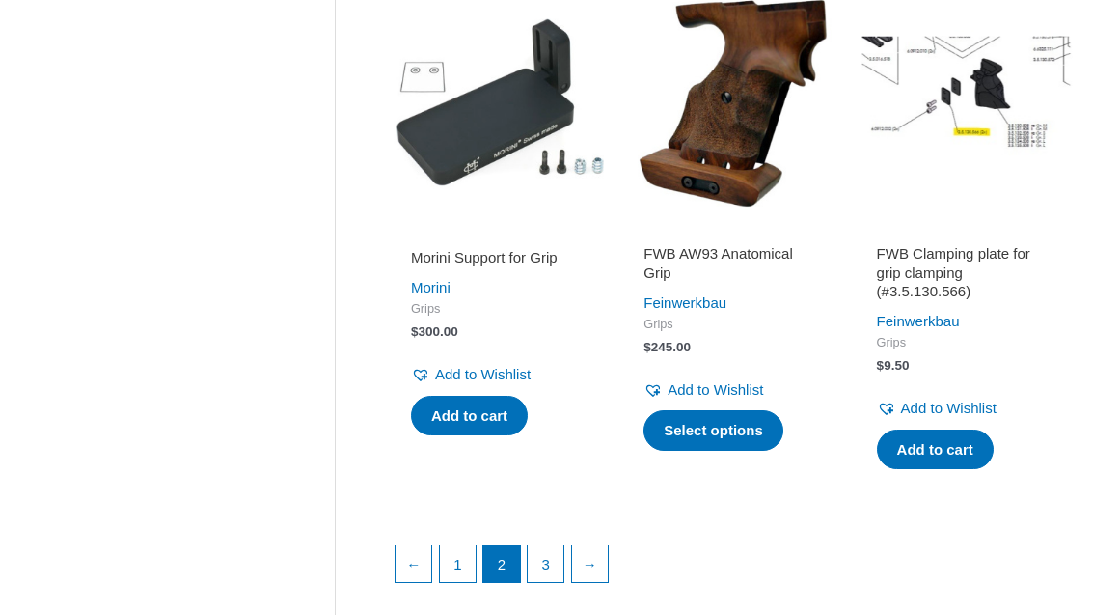
scroll to position [2641, 0]
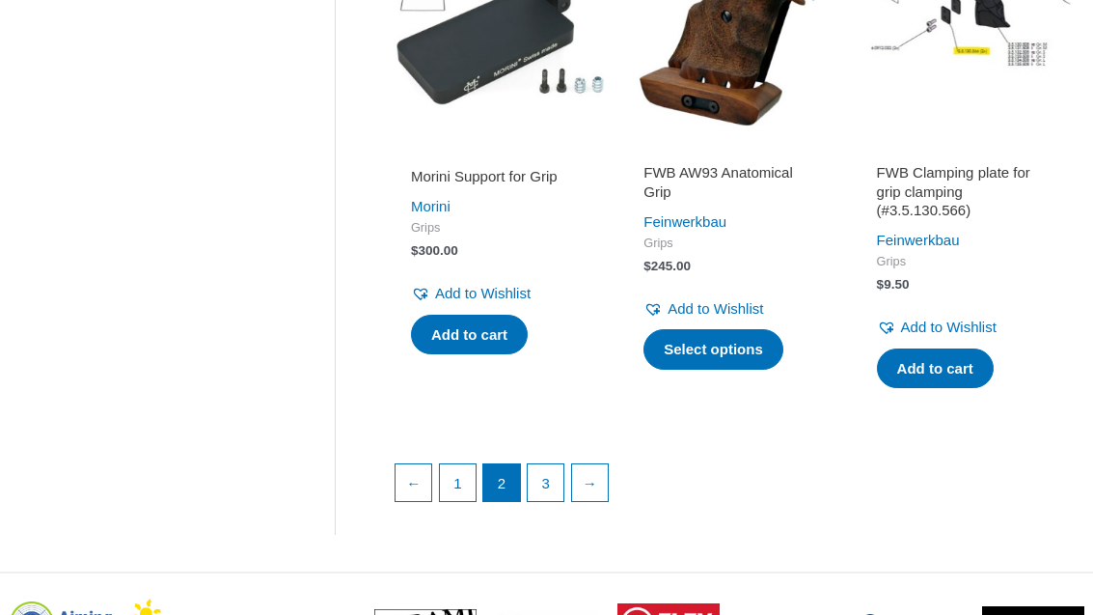
click at [545, 465] on link "3" at bounding box center [546, 483] width 37 height 37
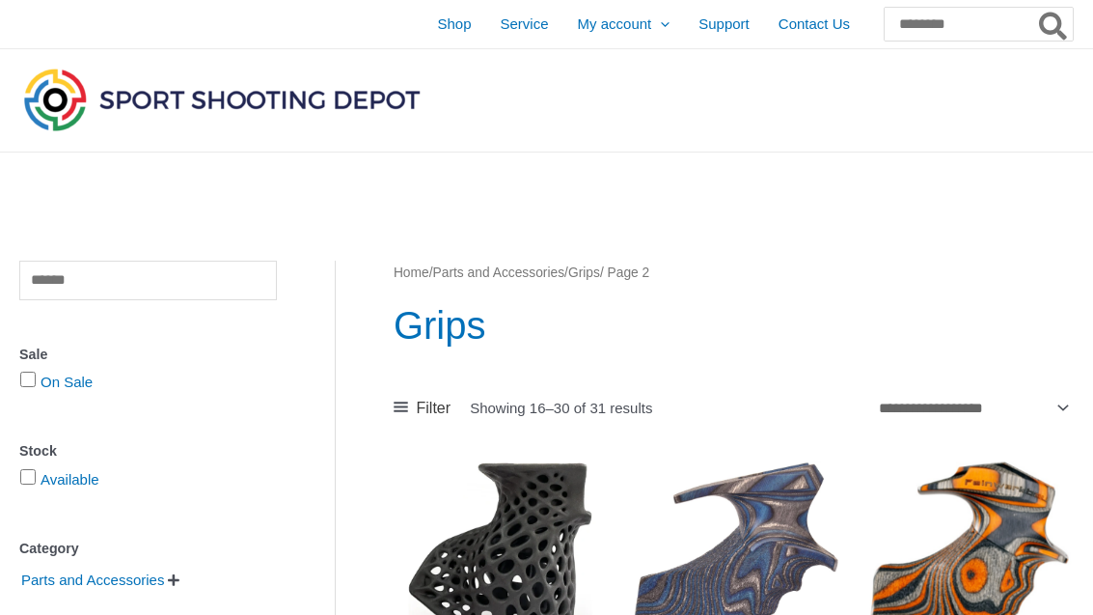
scroll to position [2703, 0]
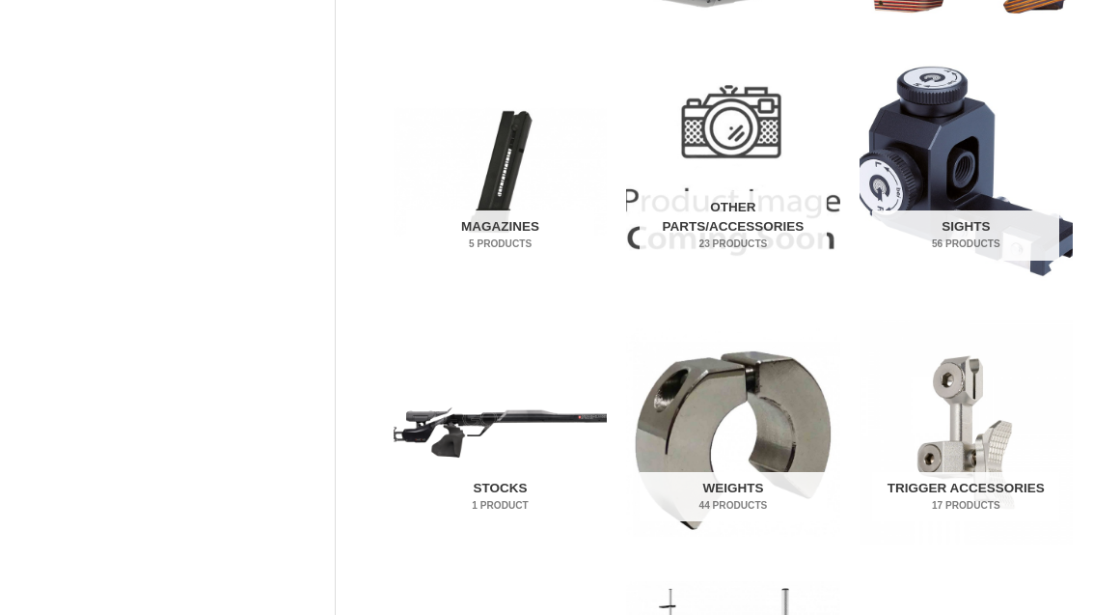
scroll to position [654, 0]
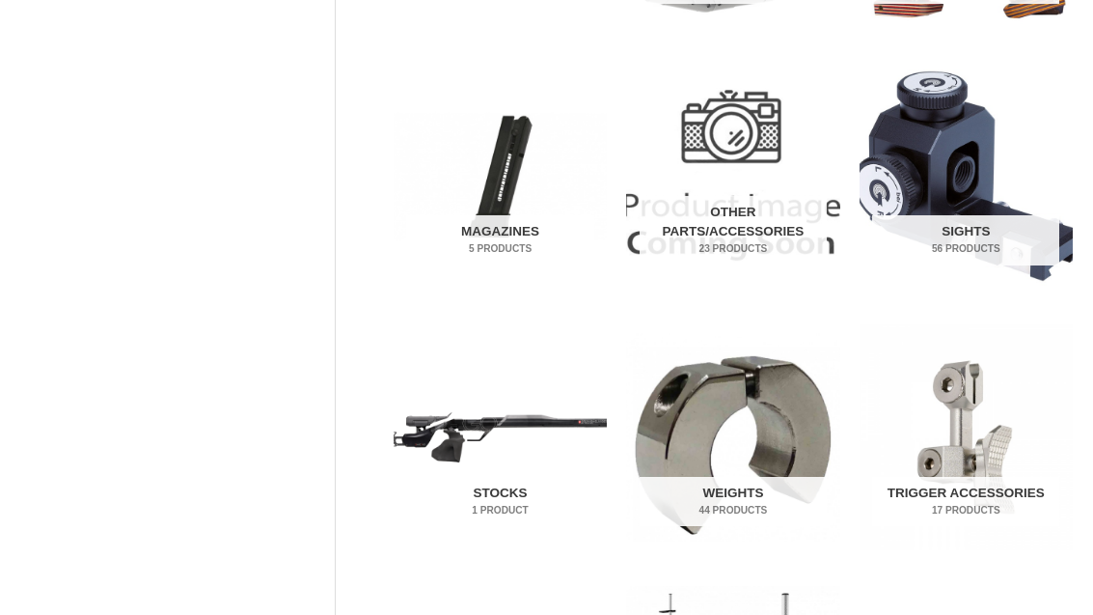
click at [767, 208] on h2 "Other Parts/Accessories 23 Products" at bounding box center [733, 230] width 187 height 69
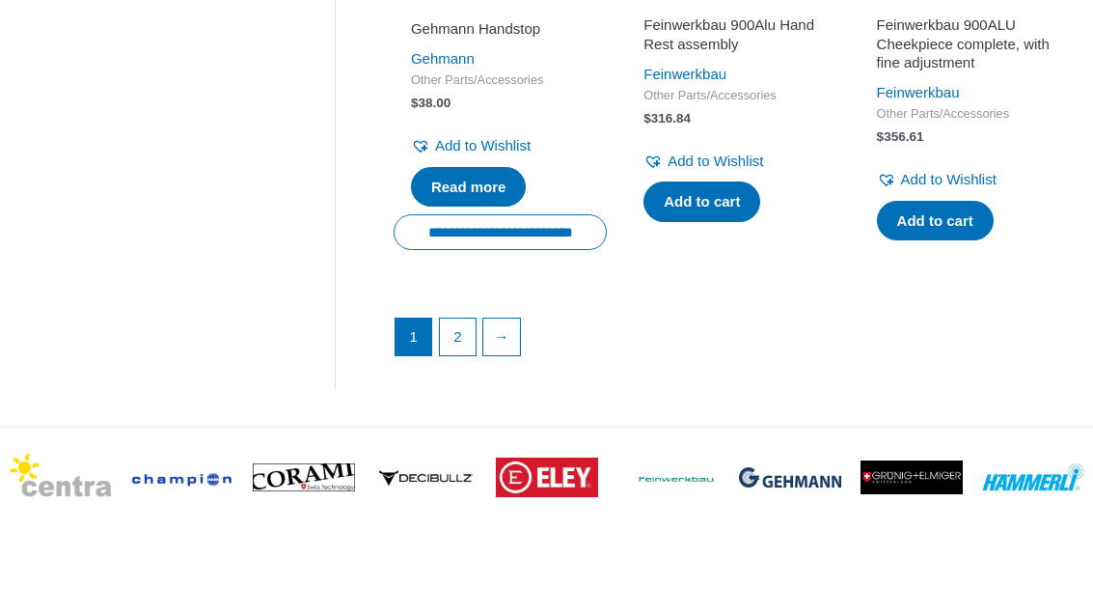
scroll to position [2837, 0]
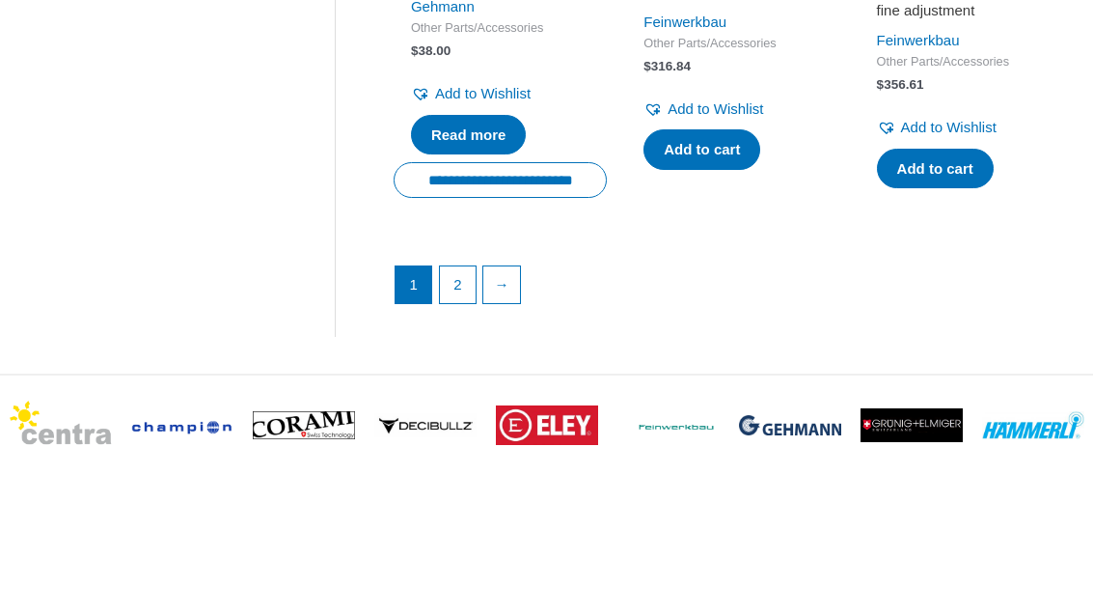
click at [460, 267] on link "2" at bounding box center [458, 285] width 37 height 37
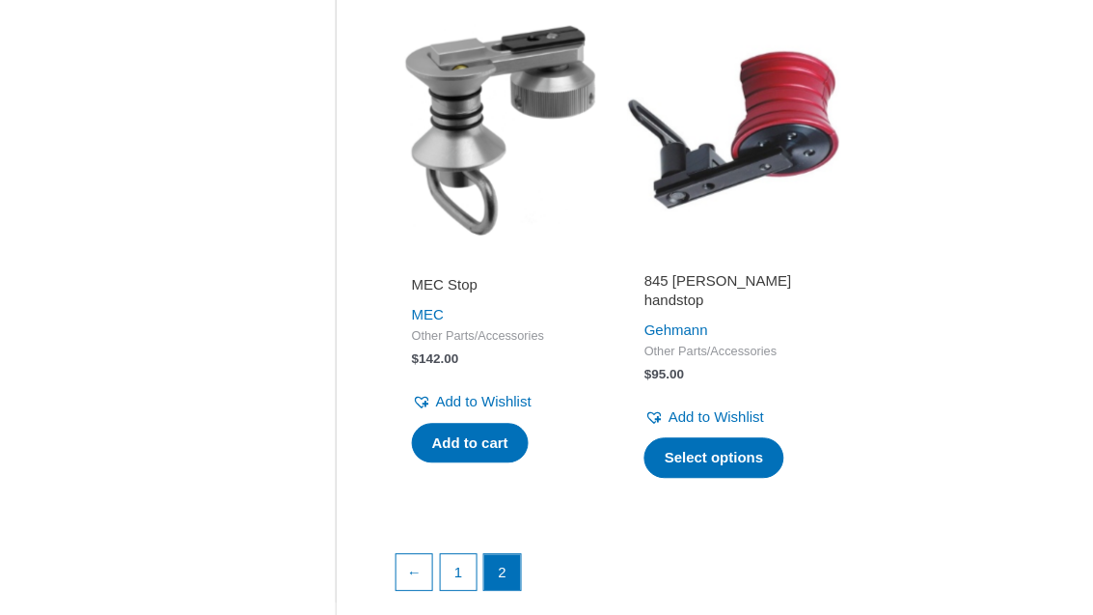
scroll to position [1451, 0]
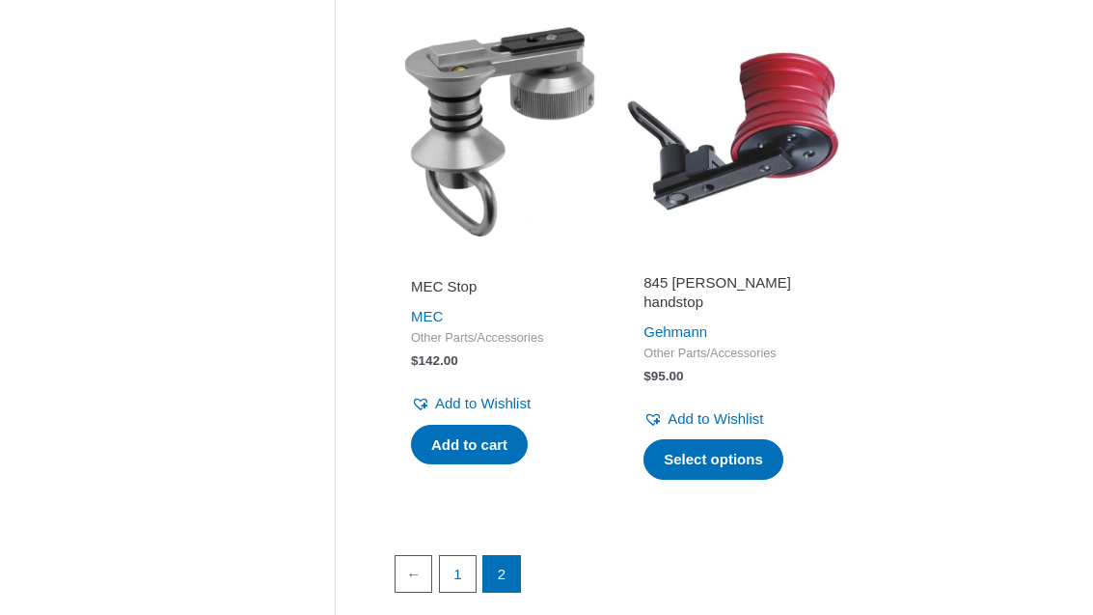
click at [775, 302] on link "845 [PERSON_NAME] handstop" at bounding box center [732, 295] width 178 height 45
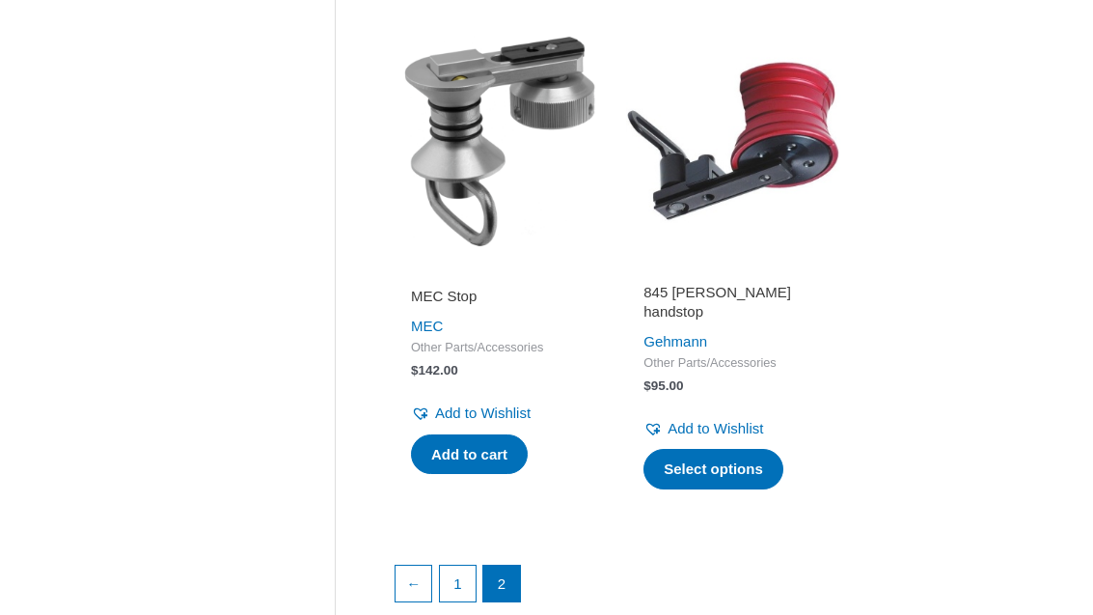
scroll to position [1441, 0]
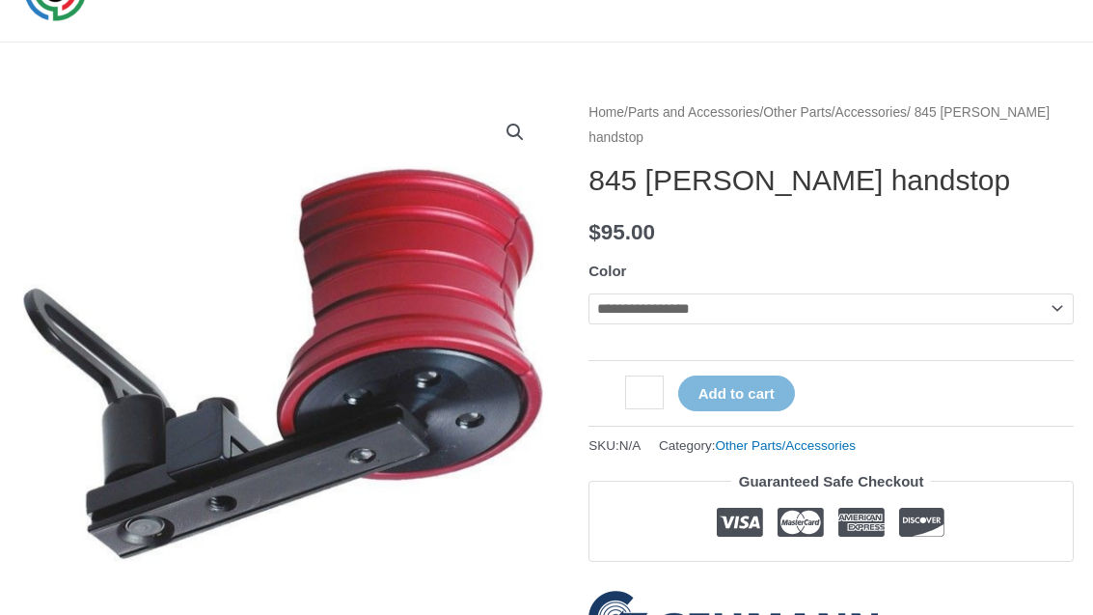
scroll to position [281, 0]
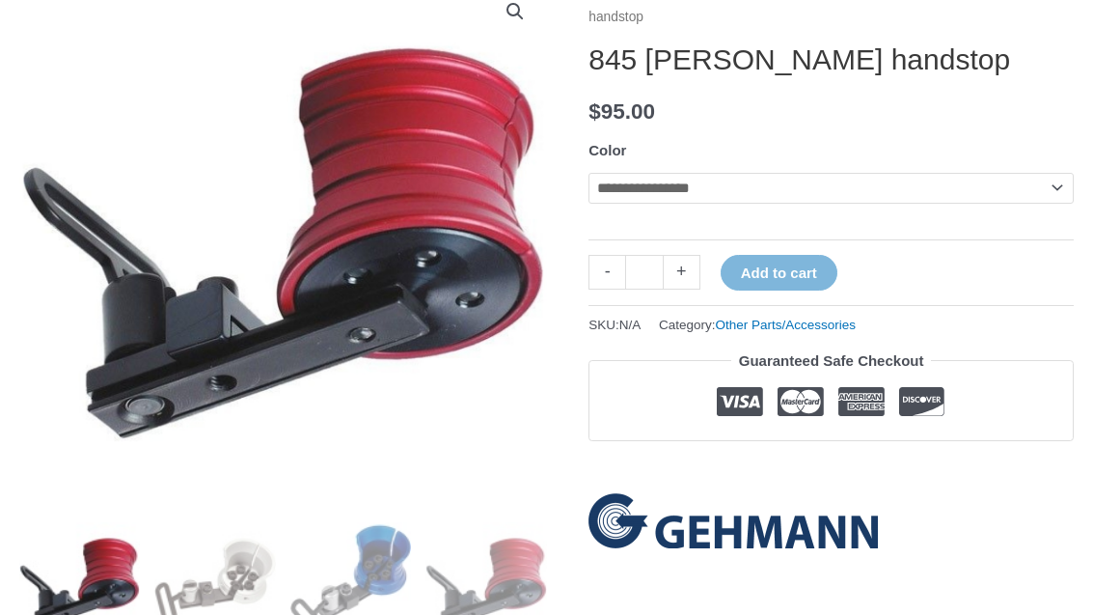
click at [986, 191] on select "**********" at bounding box center [831, 188] width 485 height 31
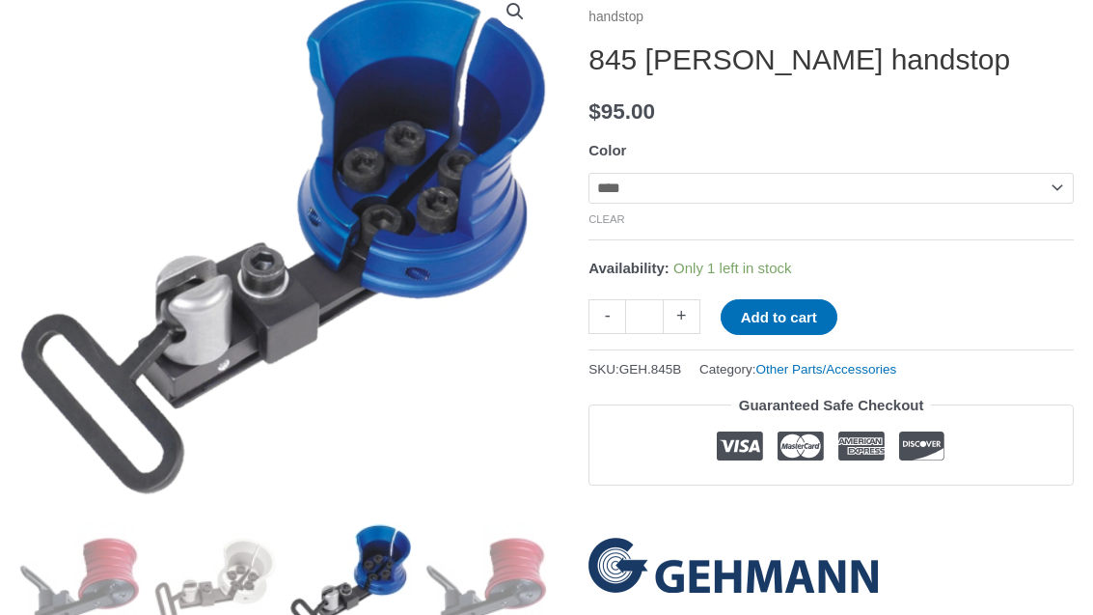
click at [1003, 204] on select "**********" at bounding box center [831, 188] width 485 height 31
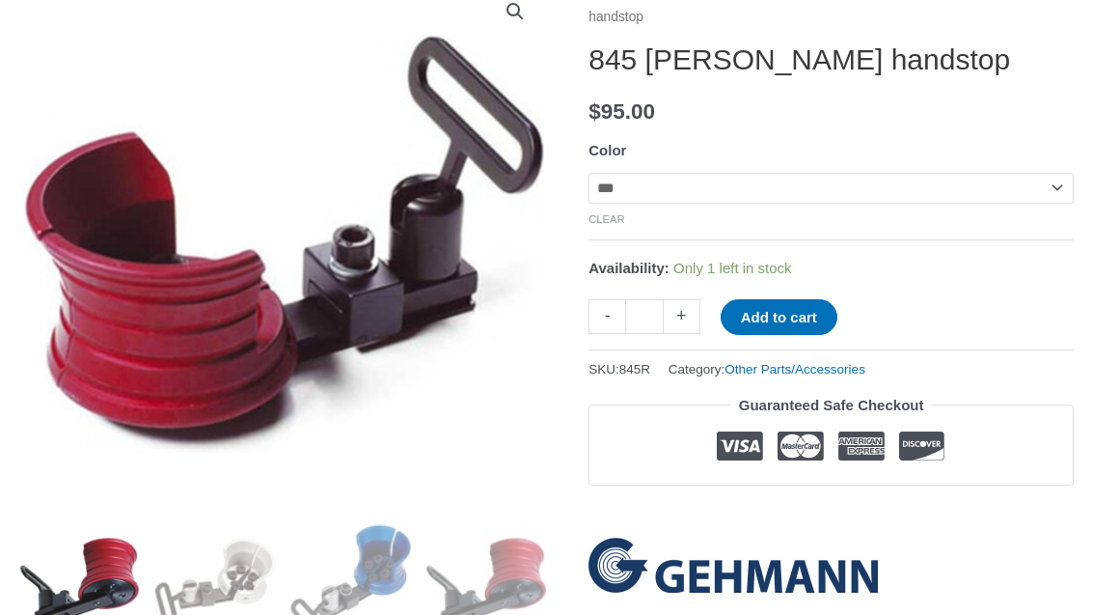
click at [999, 193] on select "**********" at bounding box center [831, 188] width 485 height 31
select select "******"
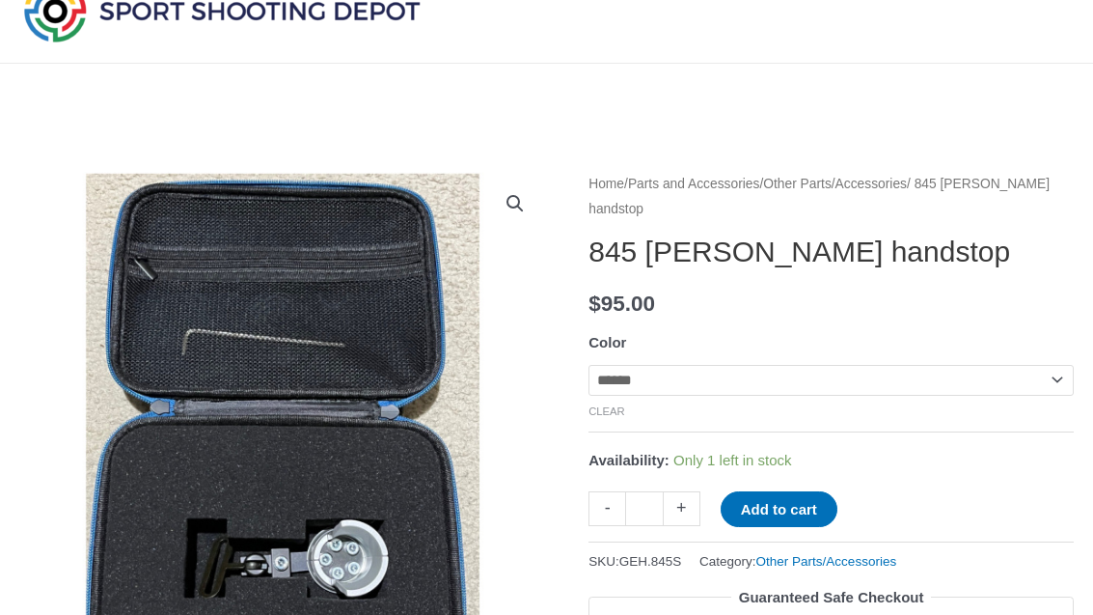
scroll to position [59, 0]
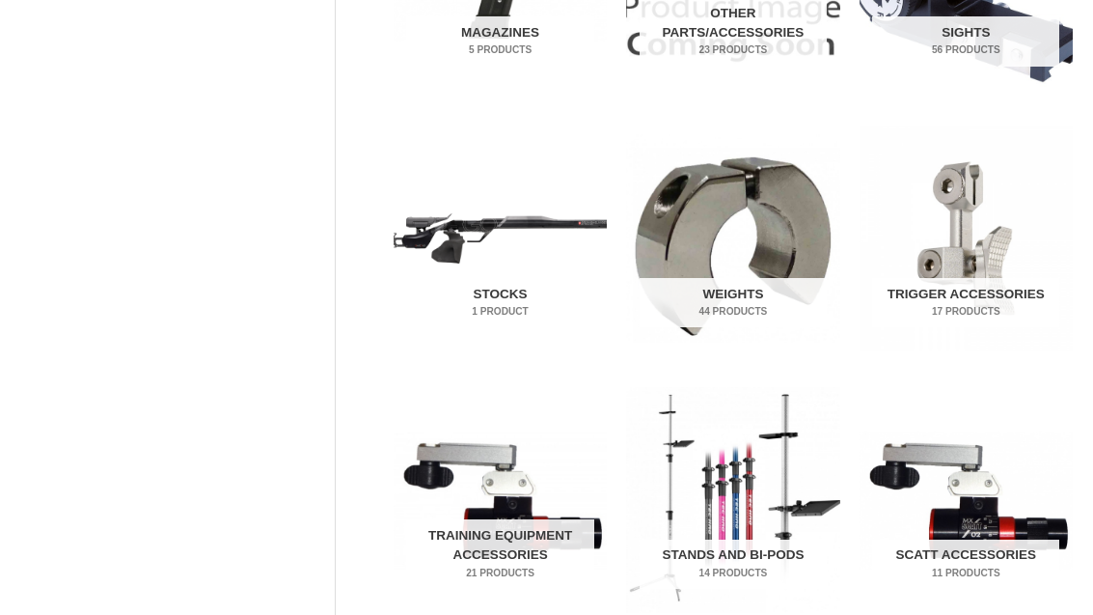
scroll to position [852, 0]
click at [755, 288] on h2 "Weights 44 Products" at bounding box center [733, 304] width 187 height 50
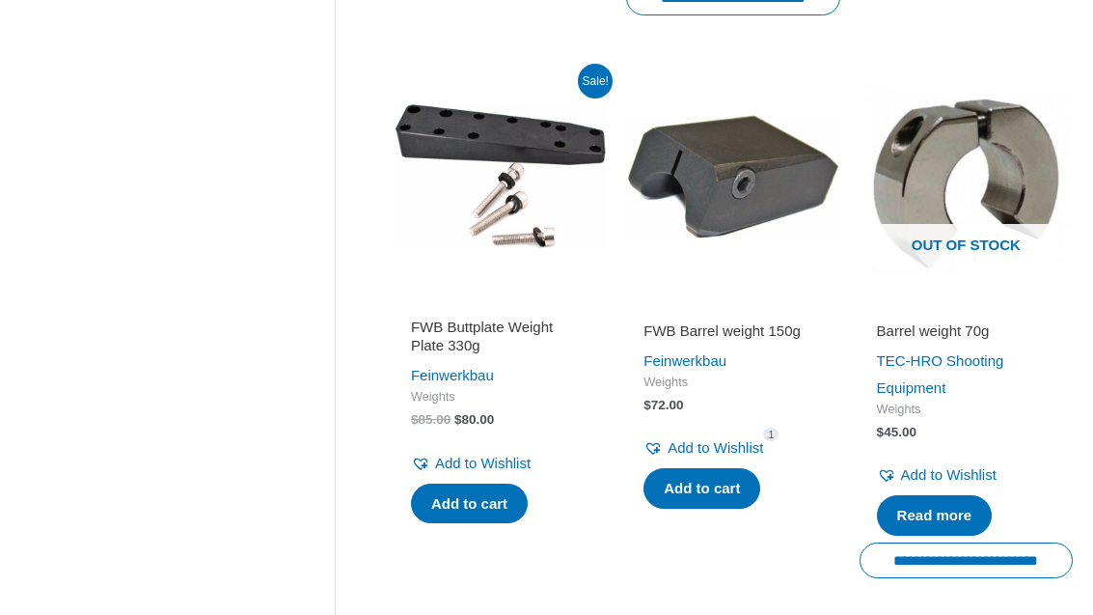
scroll to position [2804, 0]
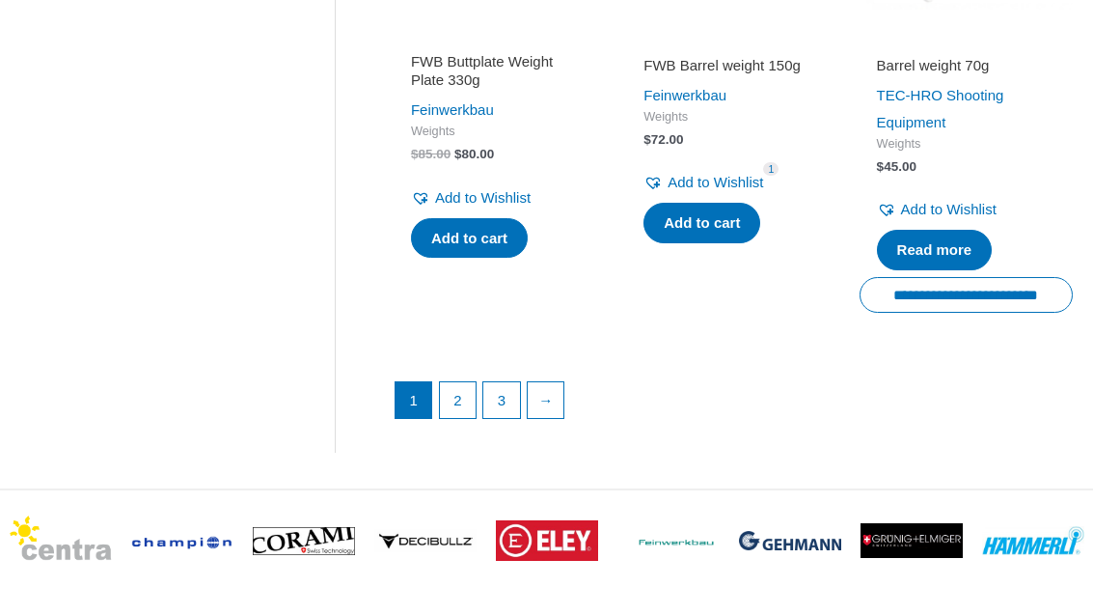
click at [458, 382] on link "2" at bounding box center [458, 400] width 37 height 37
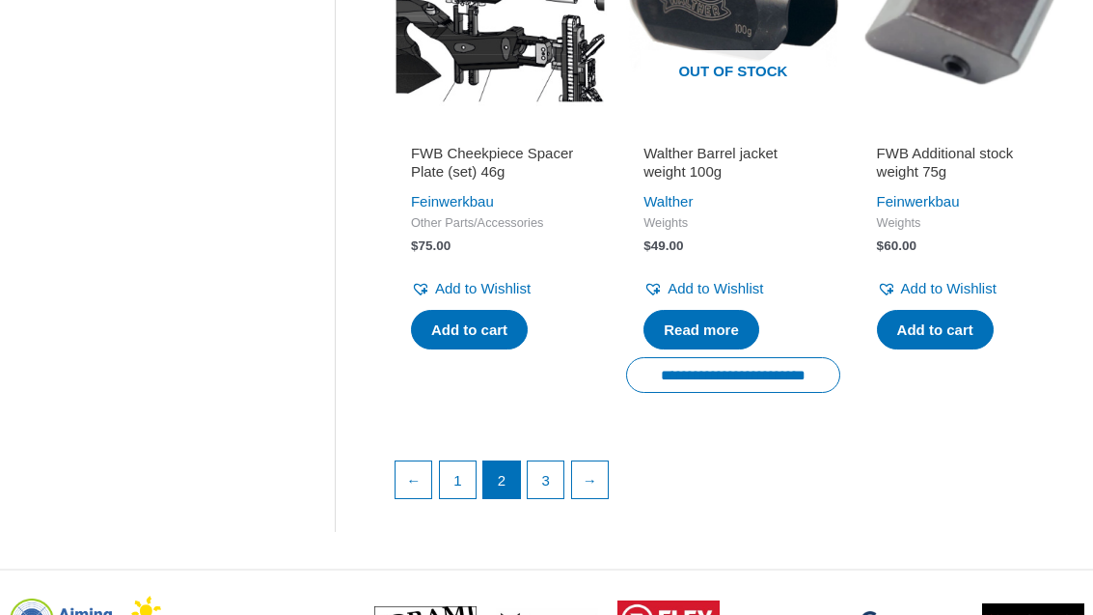
scroll to position [2686, 0]
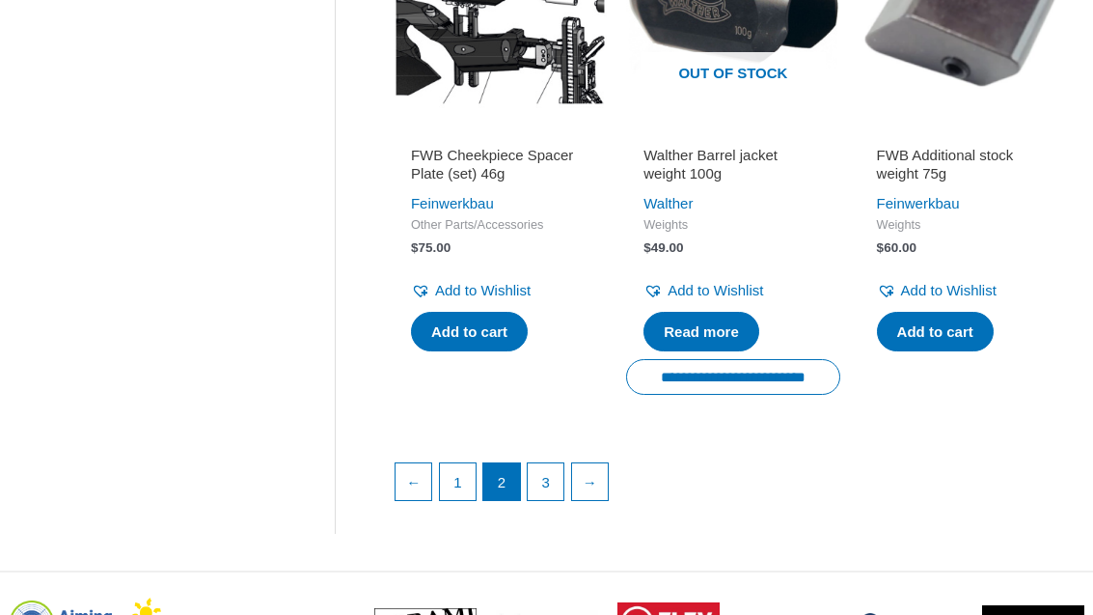
click at [555, 497] on link "3" at bounding box center [546, 481] width 37 height 37
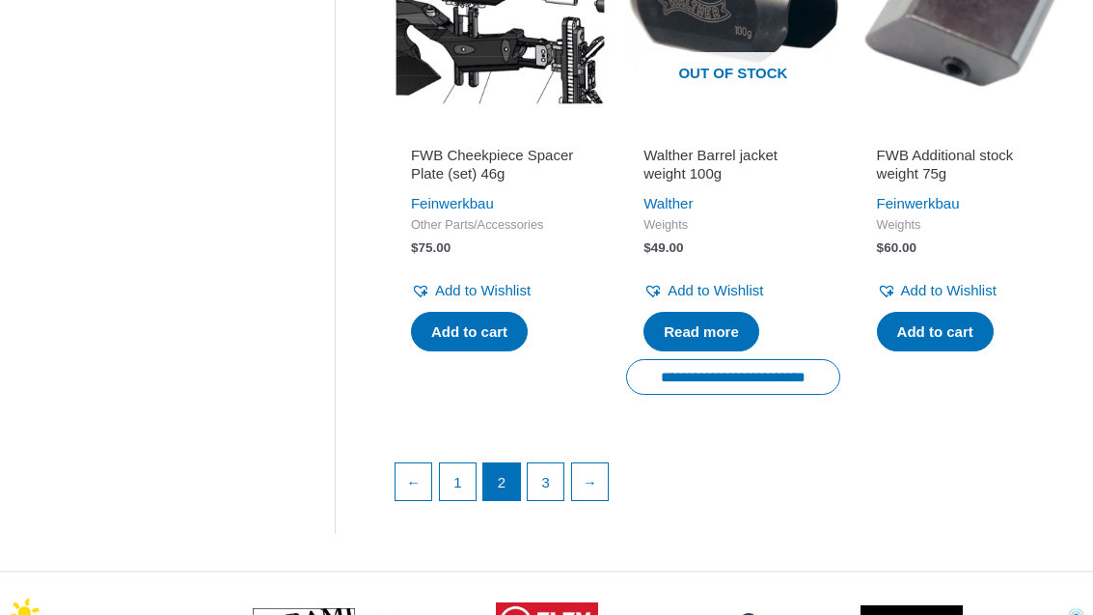
scroll to position [2748, 0]
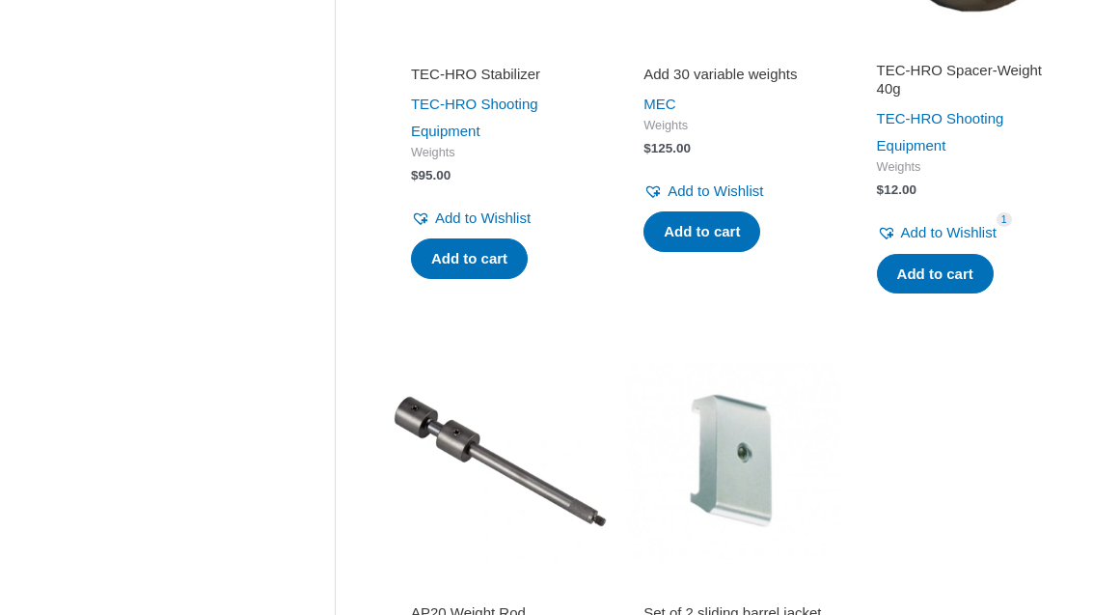
scroll to position [2094, 0]
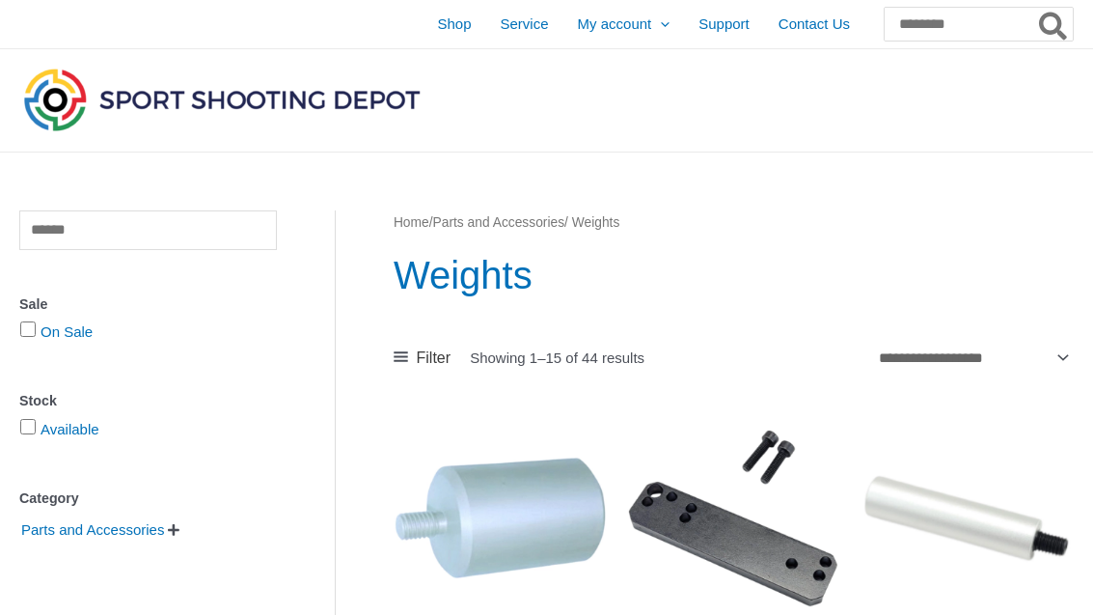
scroll to position [2865, 0]
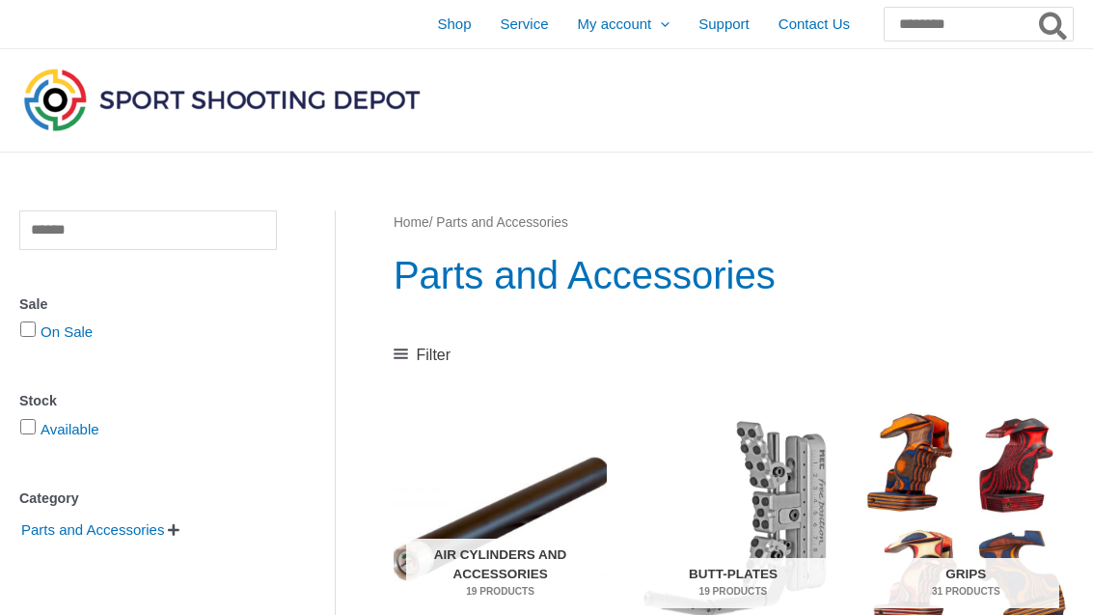
scroll to position [915, 0]
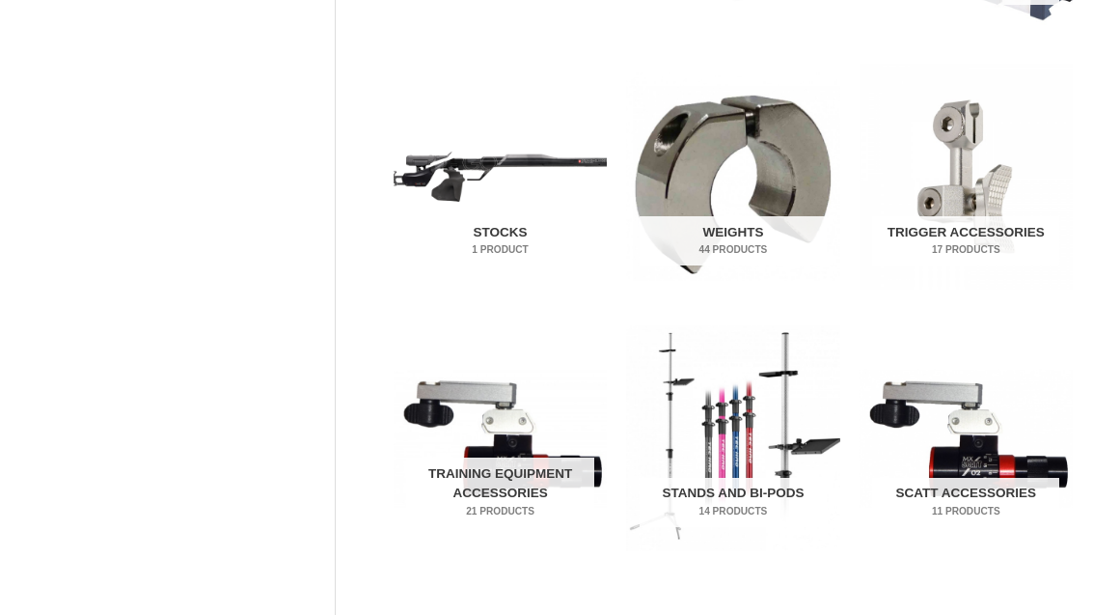
click at [750, 473] on img "Visit product category Stands and Bi-pods" at bounding box center [732, 437] width 213 height 225
click at [754, 442] on img "Visit product category Stands and Bi-pods" at bounding box center [732, 437] width 213 height 225
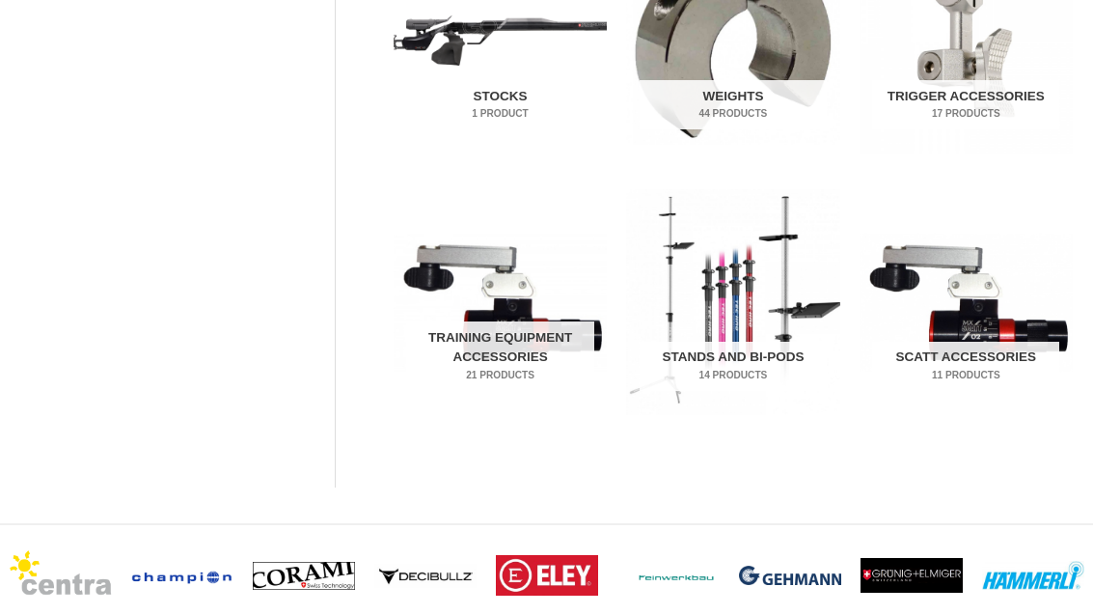
scroll to position [1020, 0]
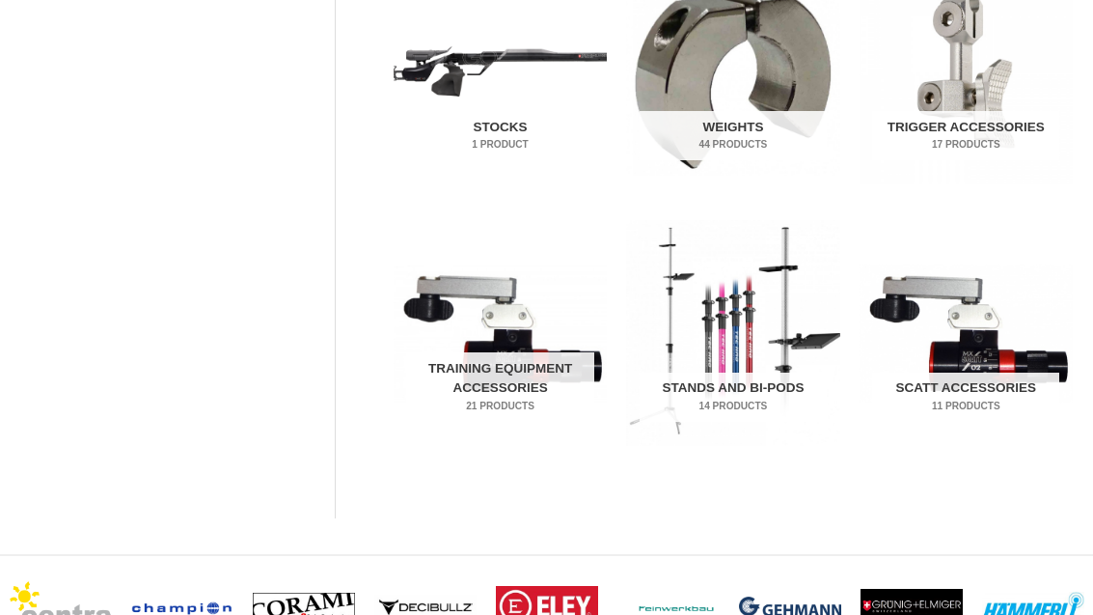
click at [996, 126] on h2 "Trigger Accessories 17 Products" at bounding box center [965, 136] width 187 height 50
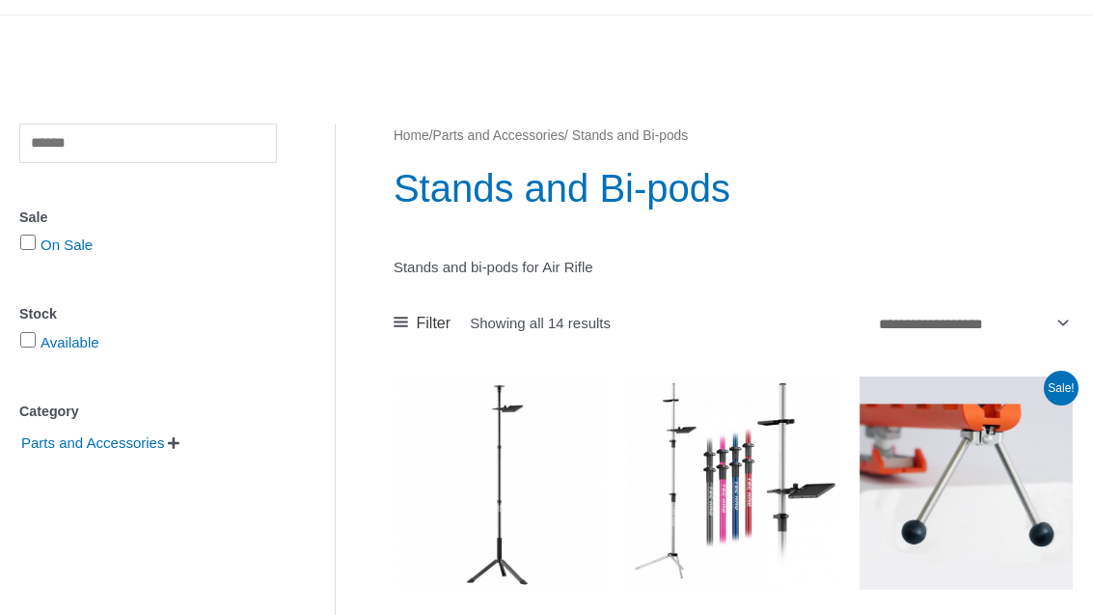
scroll to position [224, 0]
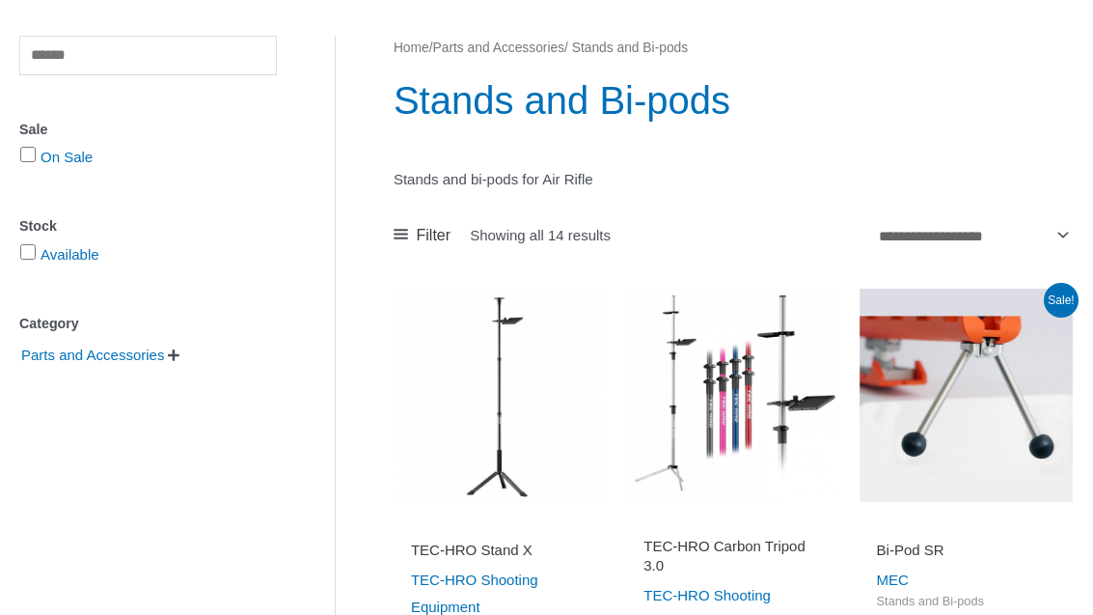
click at [751, 383] on img at bounding box center [732, 395] width 213 height 213
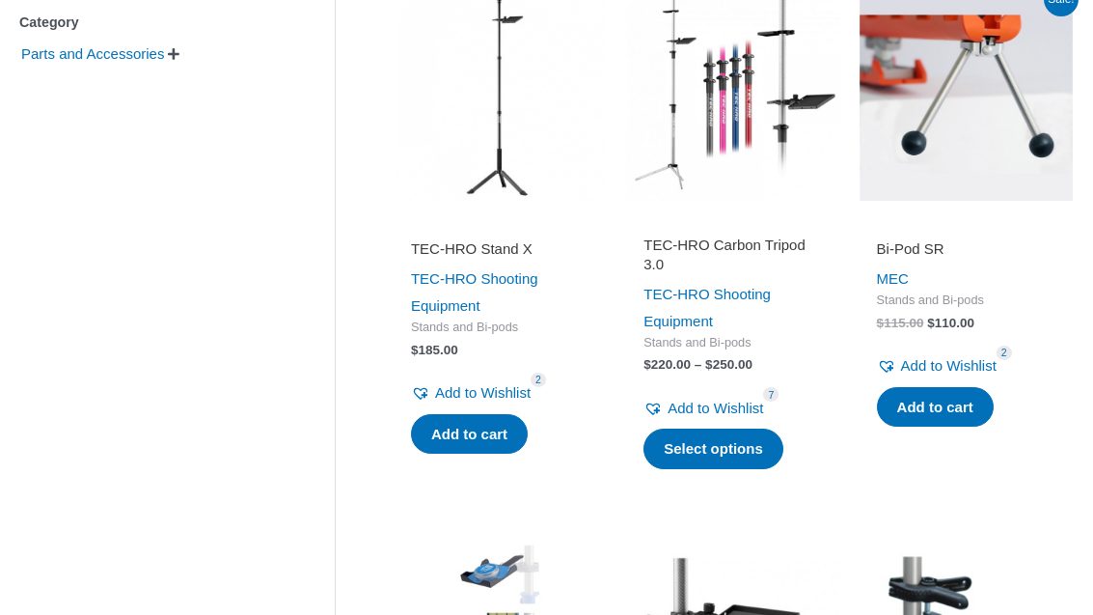
scroll to position [441, 0]
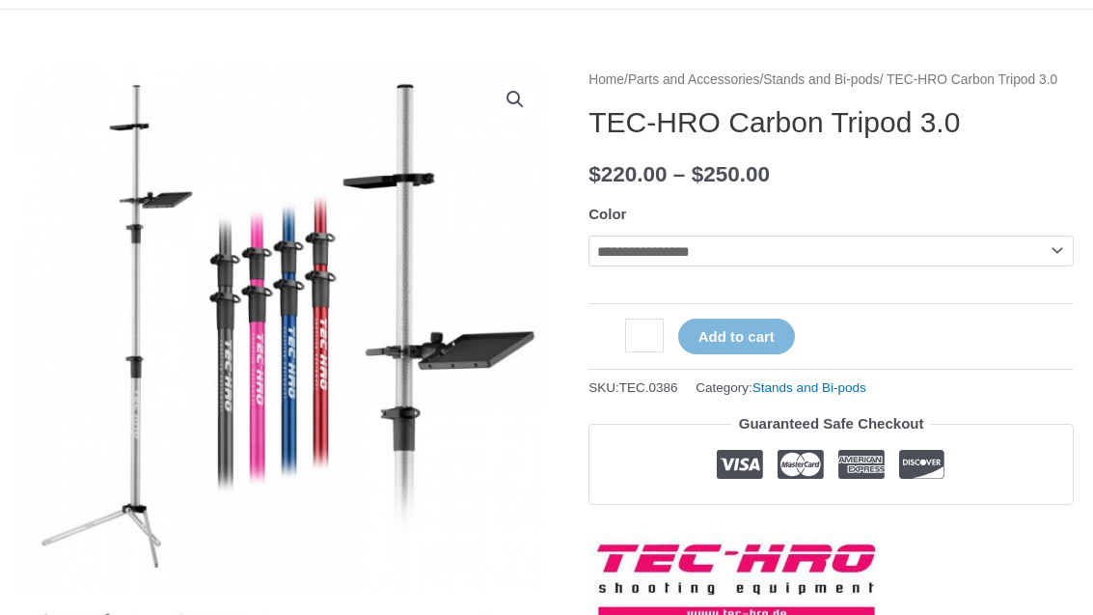
scroll to position [143, 0]
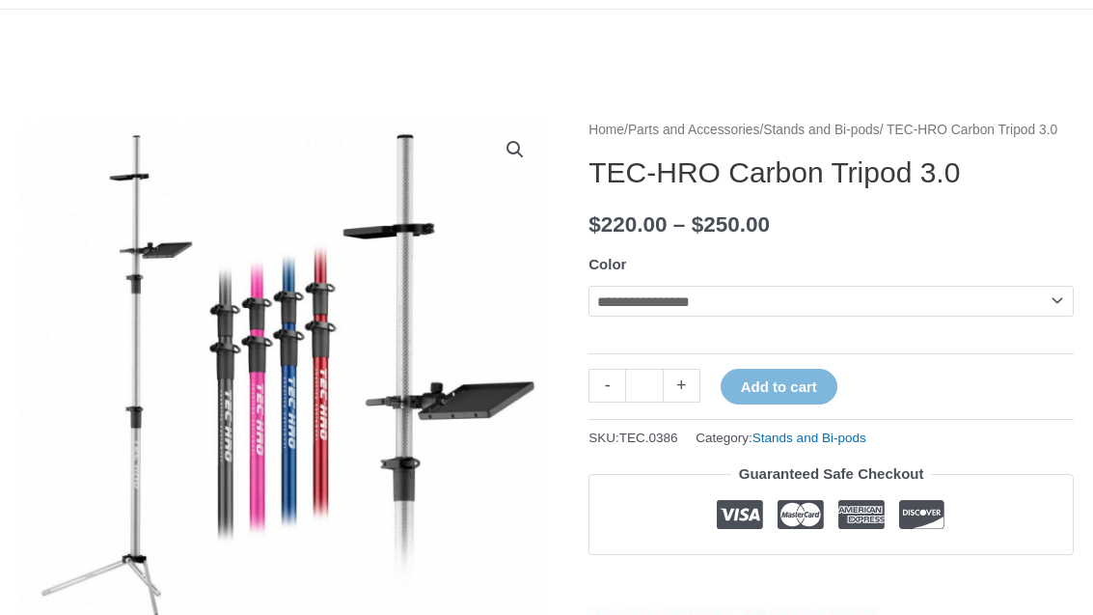
click at [914, 316] on select "**********" at bounding box center [831, 301] width 485 height 31
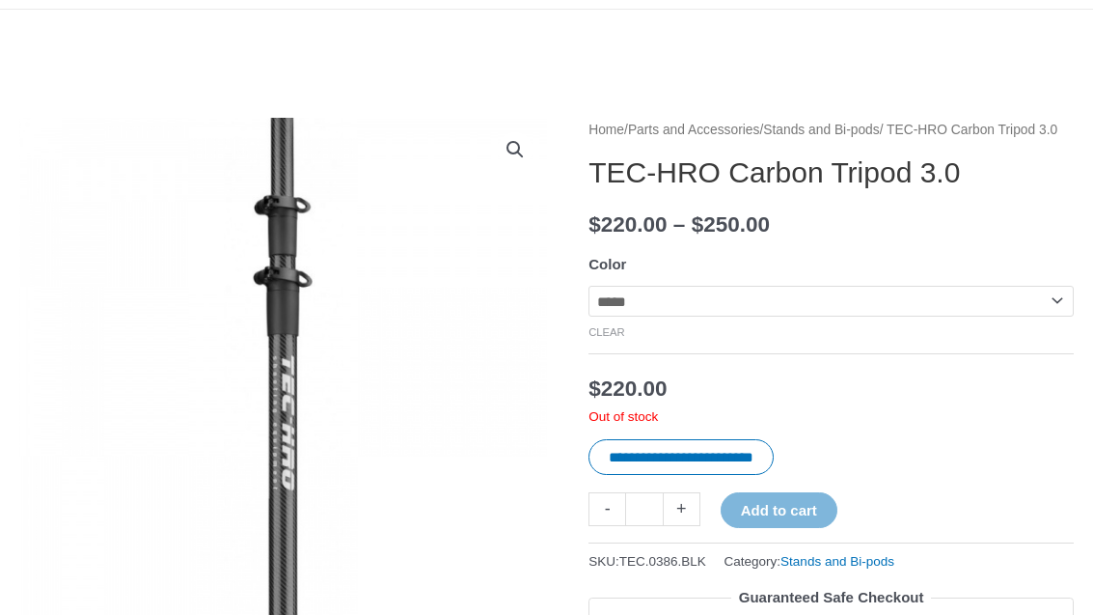
click at [899, 316] on select "**********" at bounding box center [831, 301] width 485 height 31
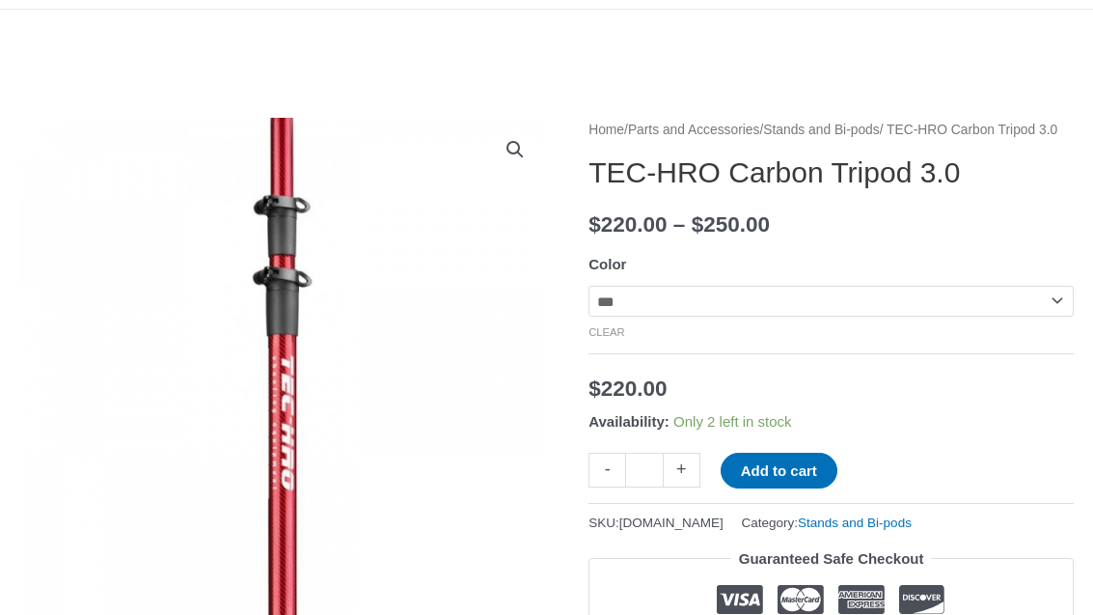
click at [914, 316] on select "**********" at bounding box center [831, 301] width 485 height 31
select select "******"
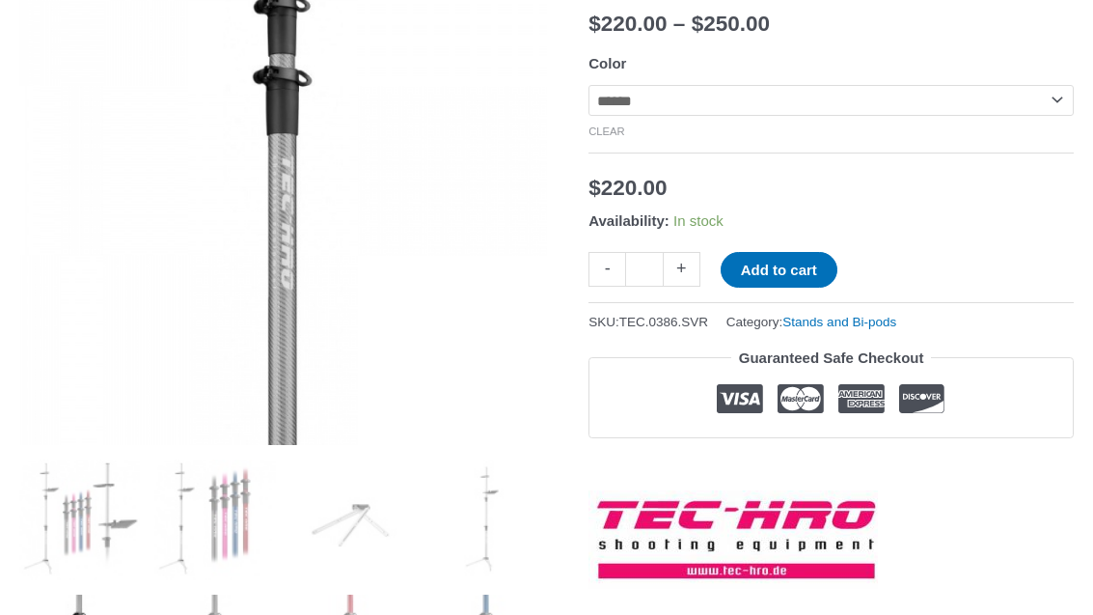
scroll to position [0, 0]
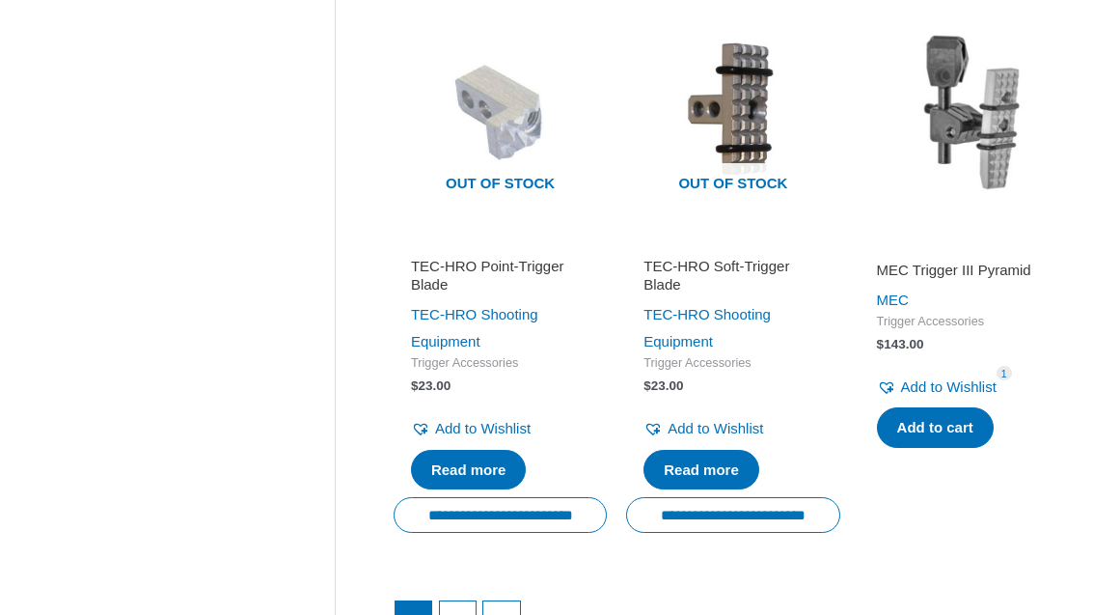
scroll to position [2667, 0]
